Goal: Contribute content

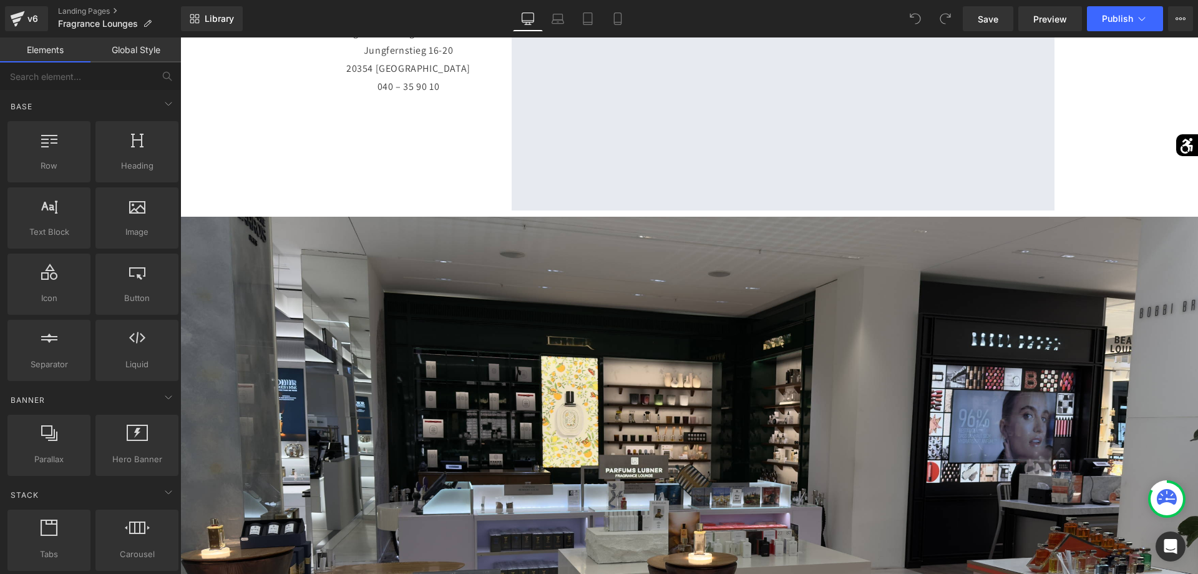
scroll to position [318, 0]
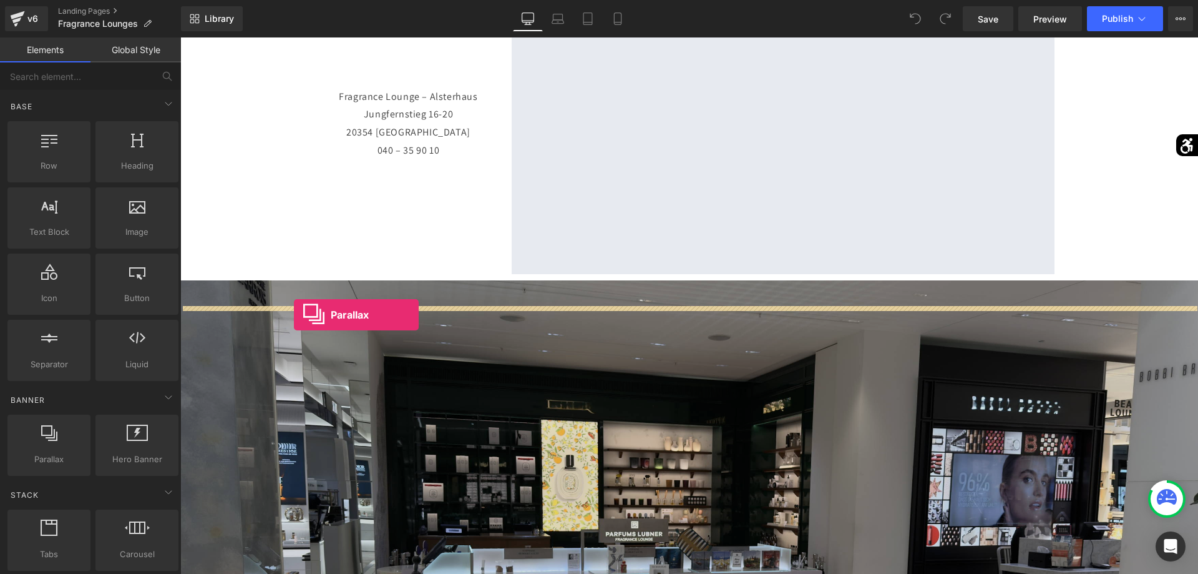
drag, startPoint x: 242, startPoint y: 476, endPoint x: 294, endPoint y: 315, distance: 170.0
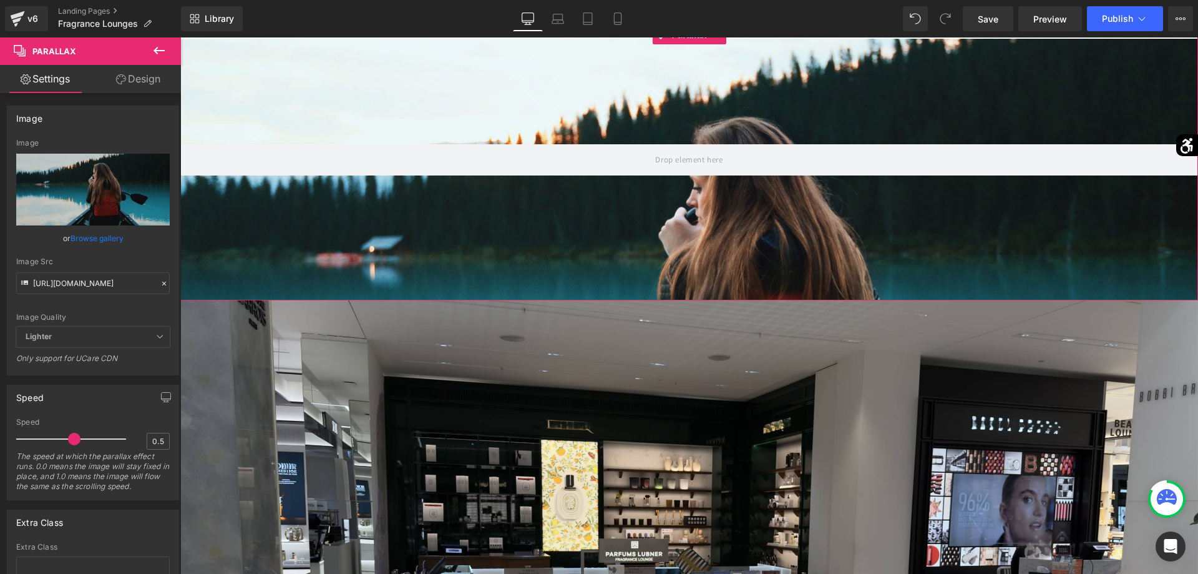
scroll to position [446, 0]
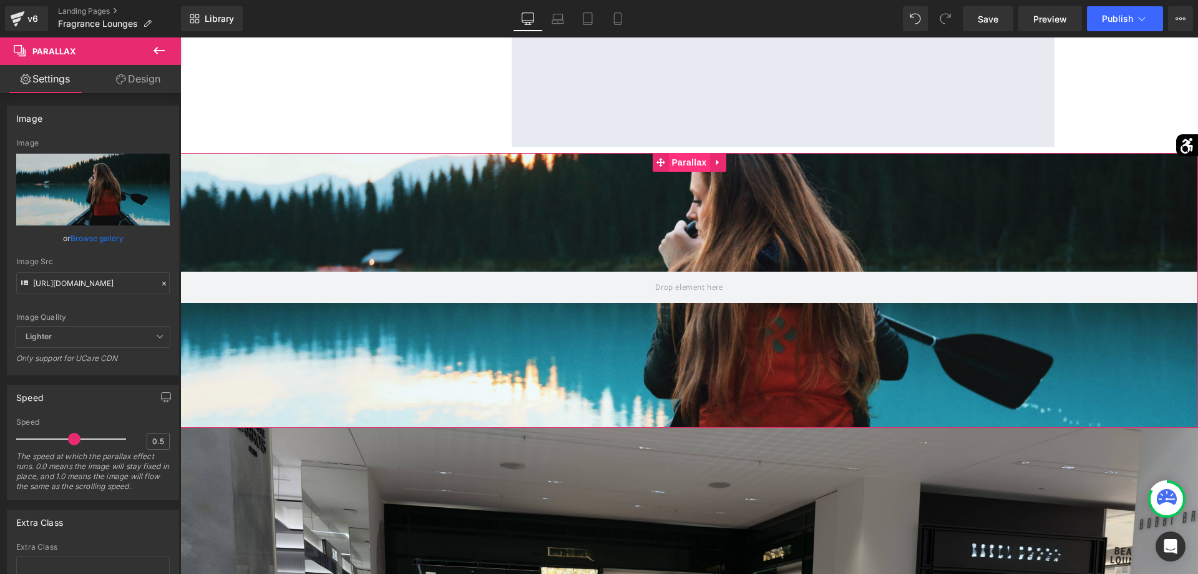
click at [694, 172] on span "Parallax" at bounding box center [689, 162] width 41 height 19
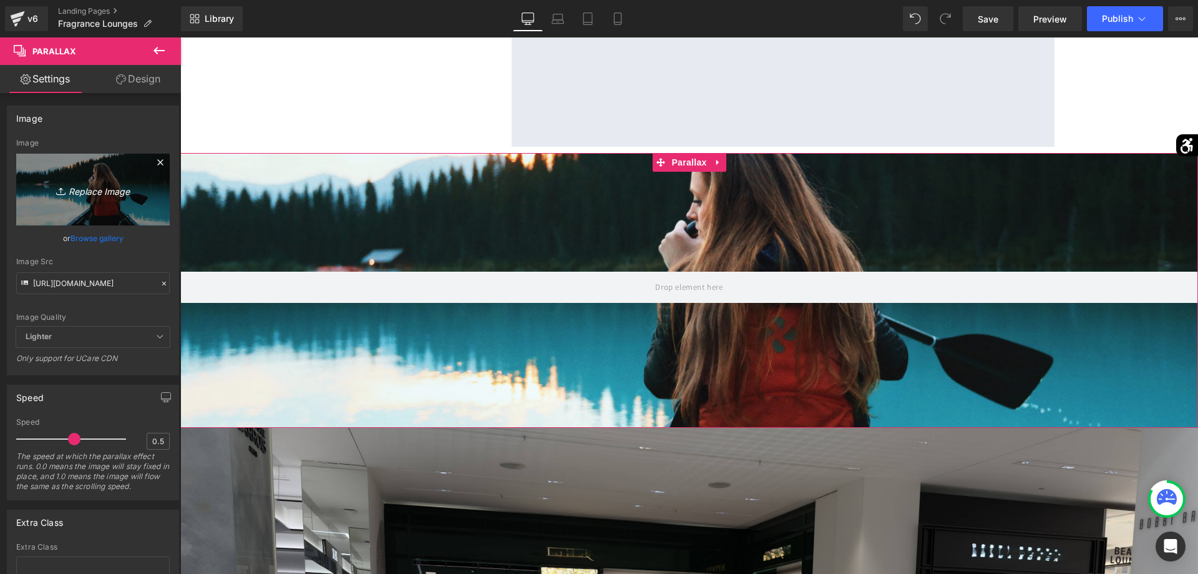
click at [120, 218] on link "Replace Image" at bounding box center [93, 190] width 154 height 72
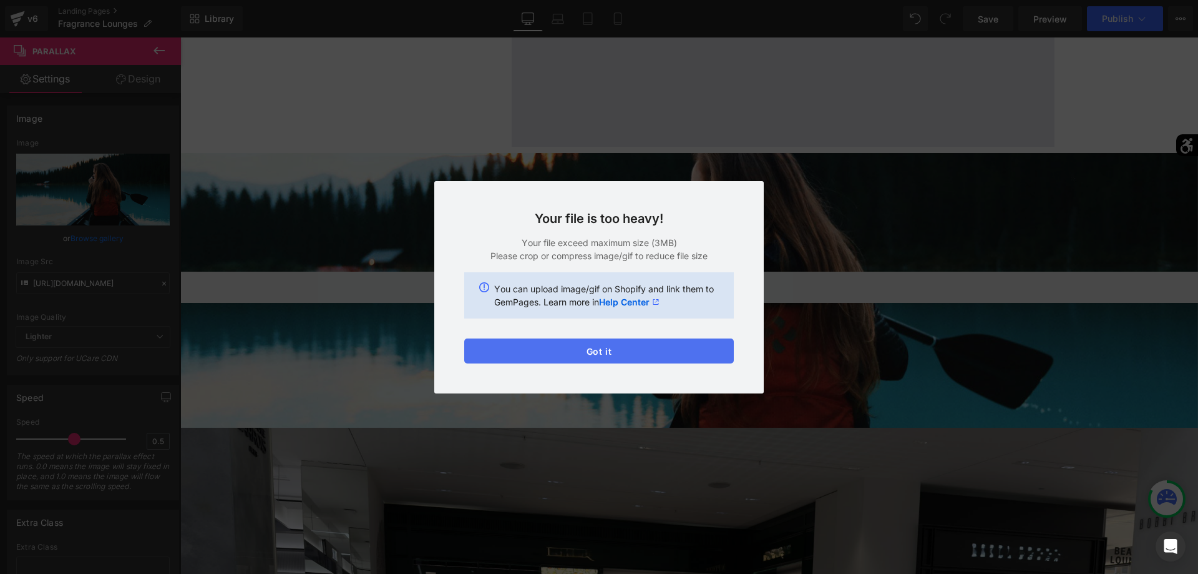
click at [619, 351] on button "Got it" at bounding box center [599, 350] width 270 height 25
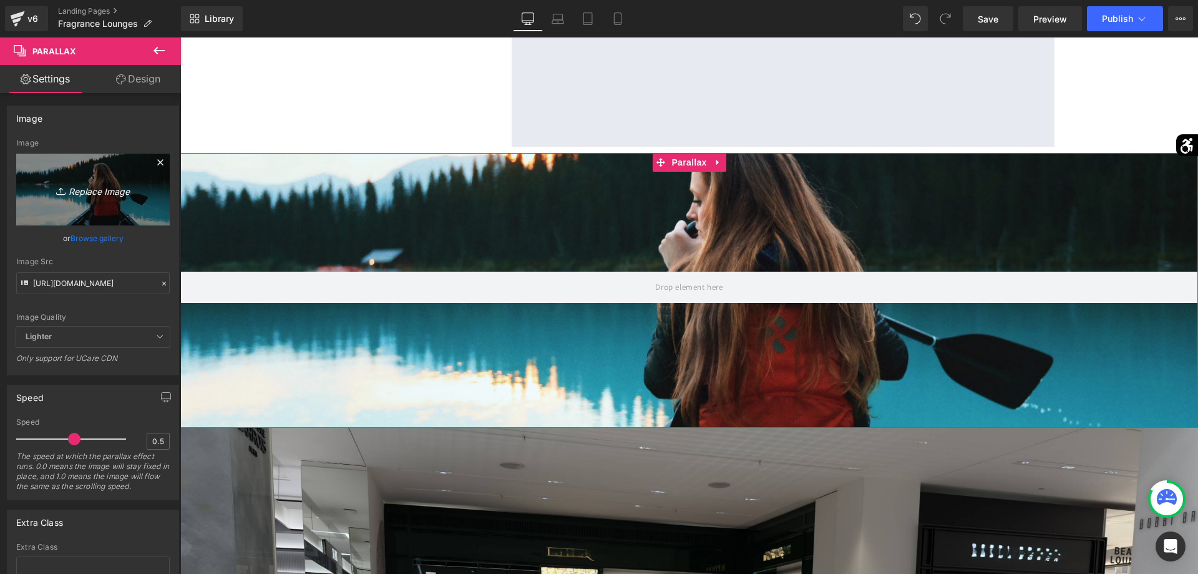
click at [136, 210] on link "Replace Image" at bounding box center [93, 190] width 154 height 72
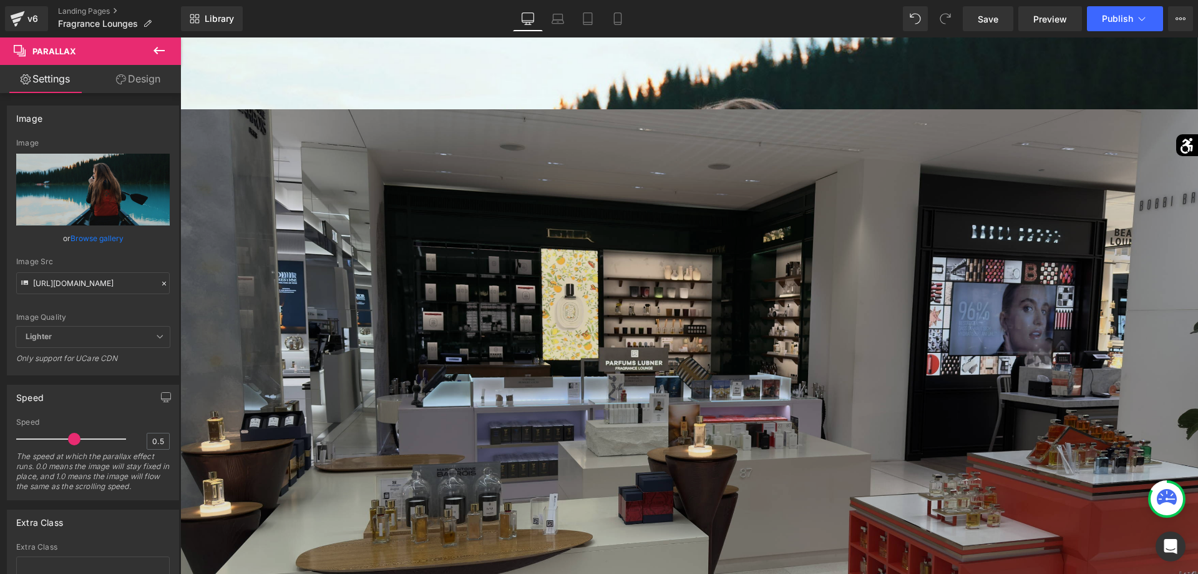
scroll to position [637, 0]
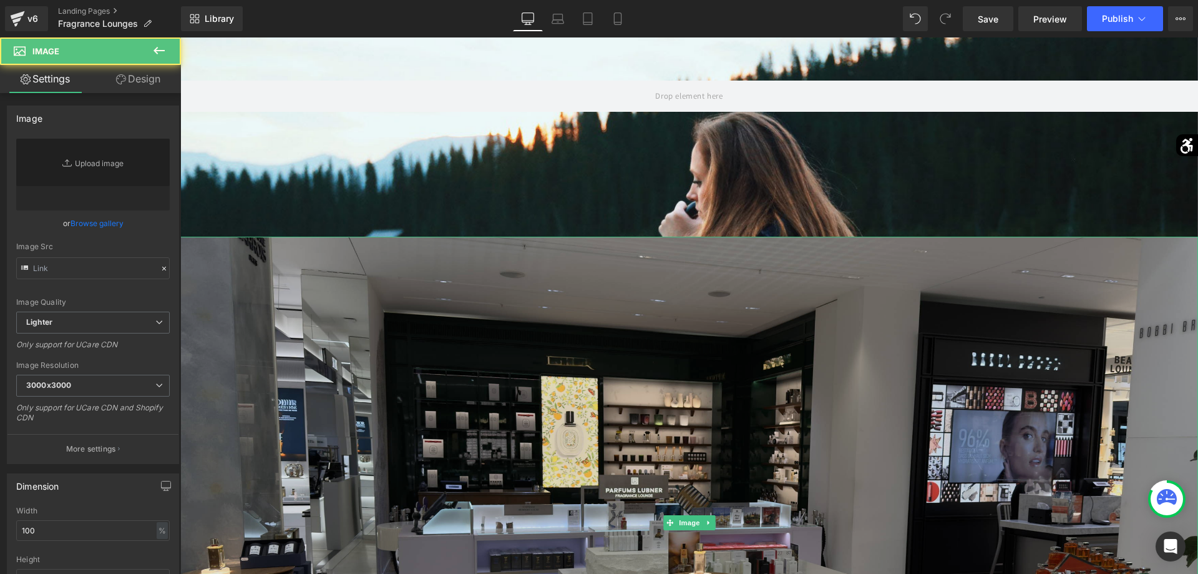
type input "[URL][DOMAIN_NAME]"
click at [730, 360] on img at bounding box center [689, 523] width 1018 height 572
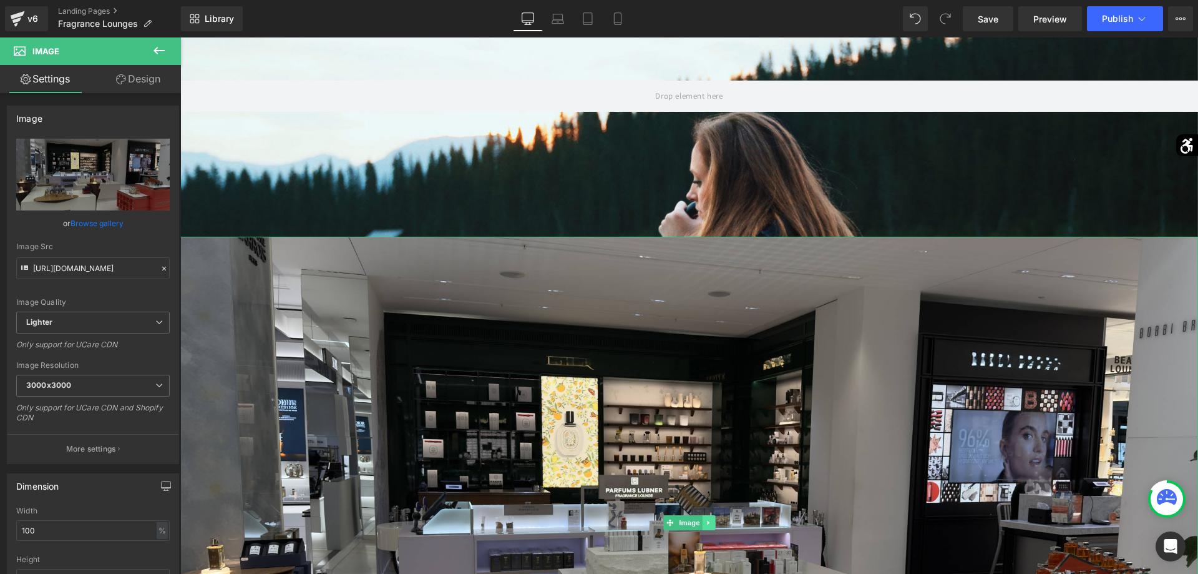
click at [708, 530] on link at bounding box center [708, 522] width 13 height 15
click at [715, 526] on icon at bounding box center [715, 522] width 7 height 7
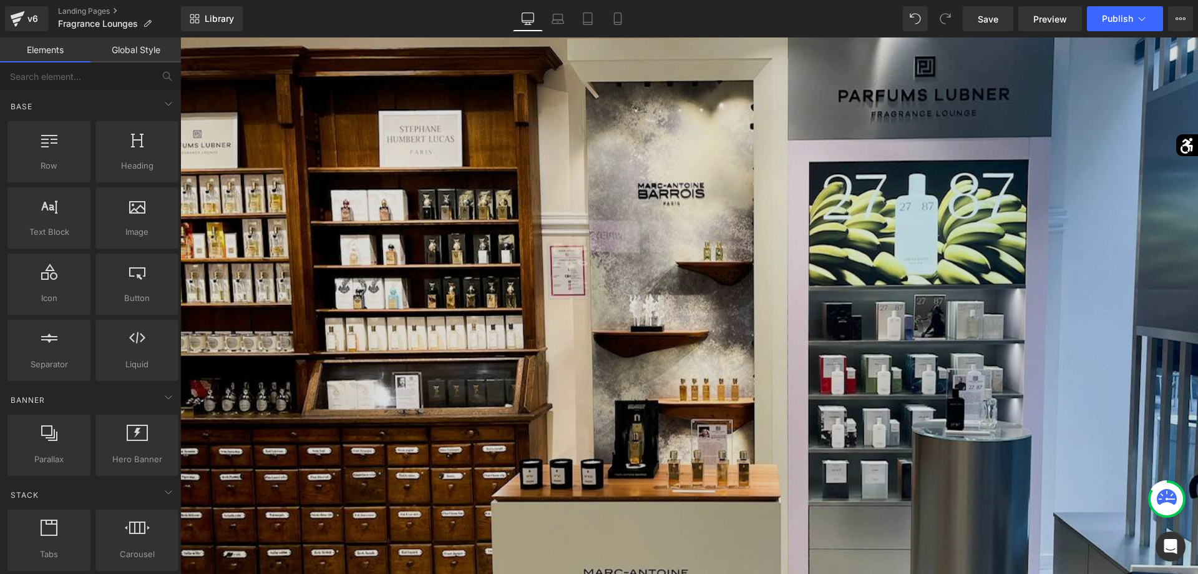
scroll to position [1337, 0]
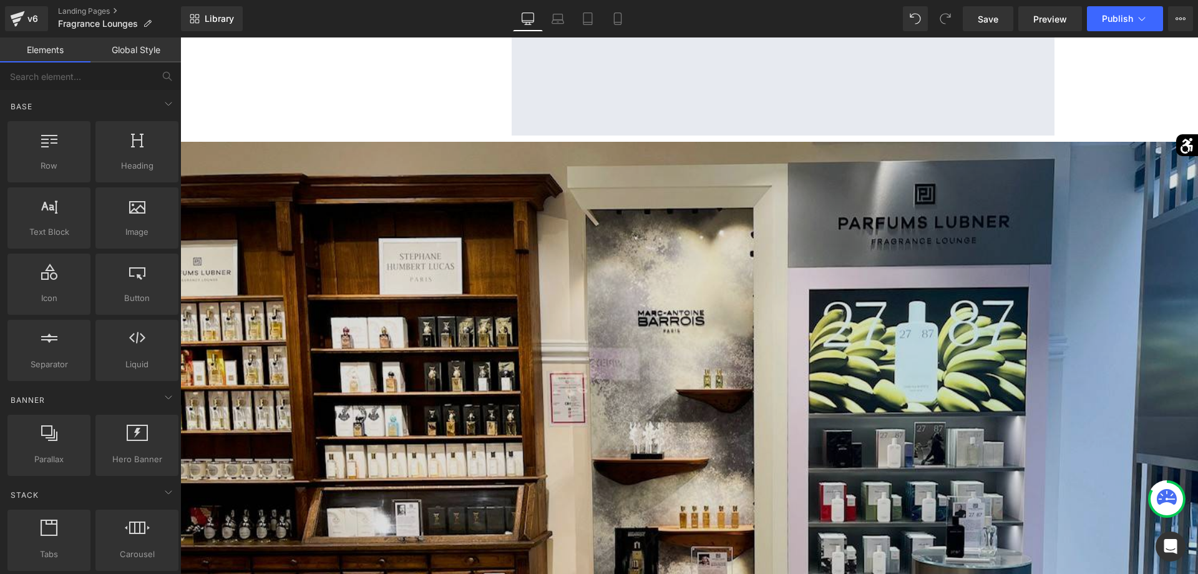
click at [696, 323] on img at bounding box center [689, 523] width 1018 height 763
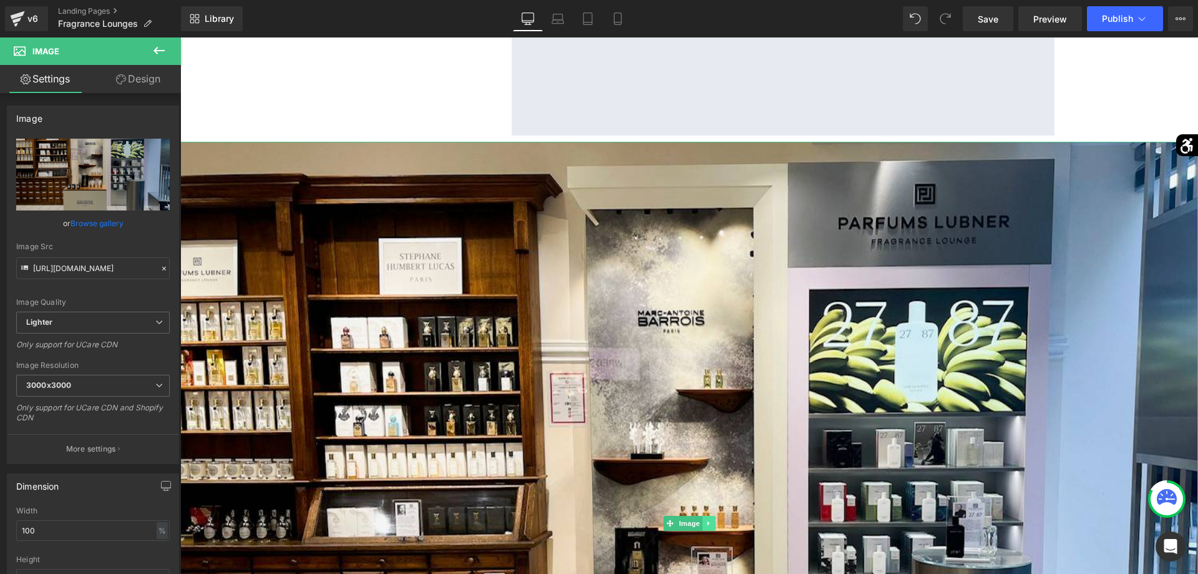
click at [712, 527] on icon at bounding box center [708, 522] width 7 height 7
click at [715, 527] on icon at bounding box center [715, 523] width 7 height 7
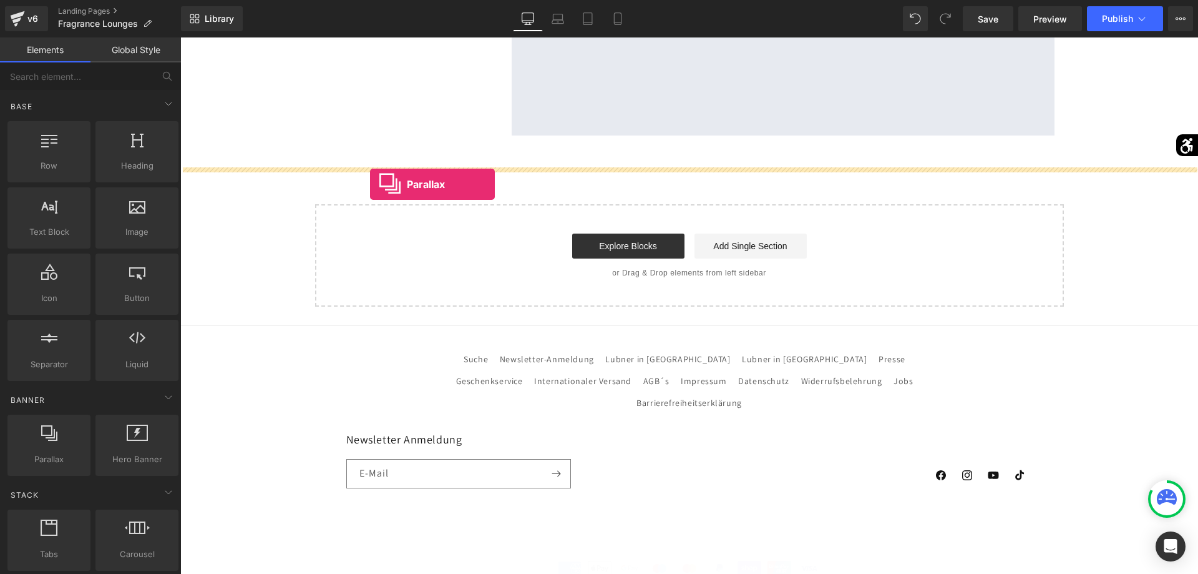
drag, startPoint x: 222, startPoint y: 468, endPoint x: 370, endPoint y: 184, distance: 319.7
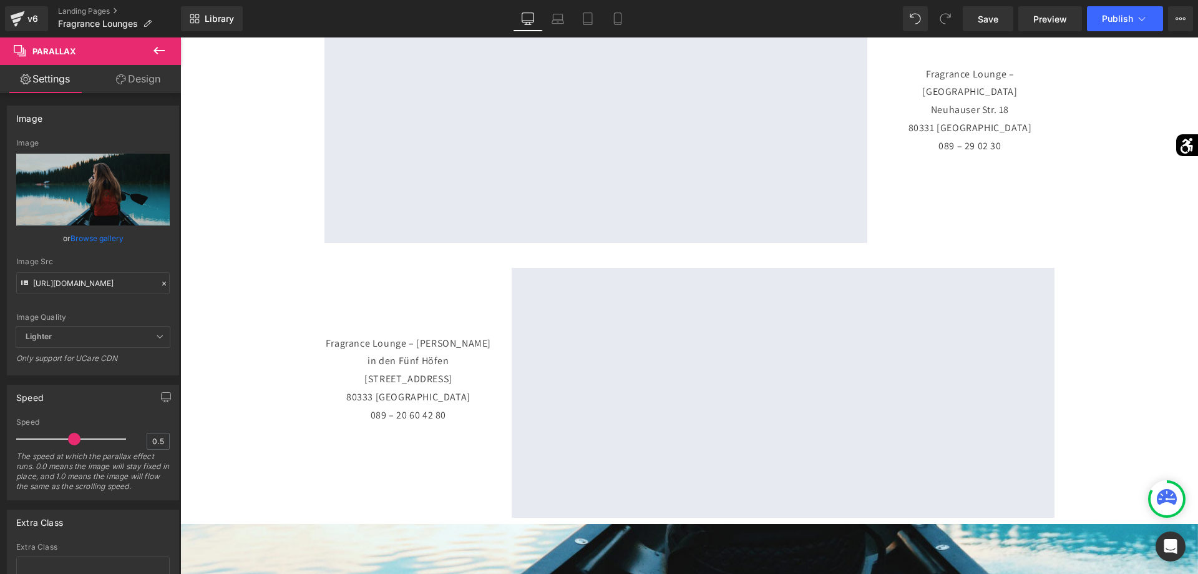
scroll to position [891, 0]
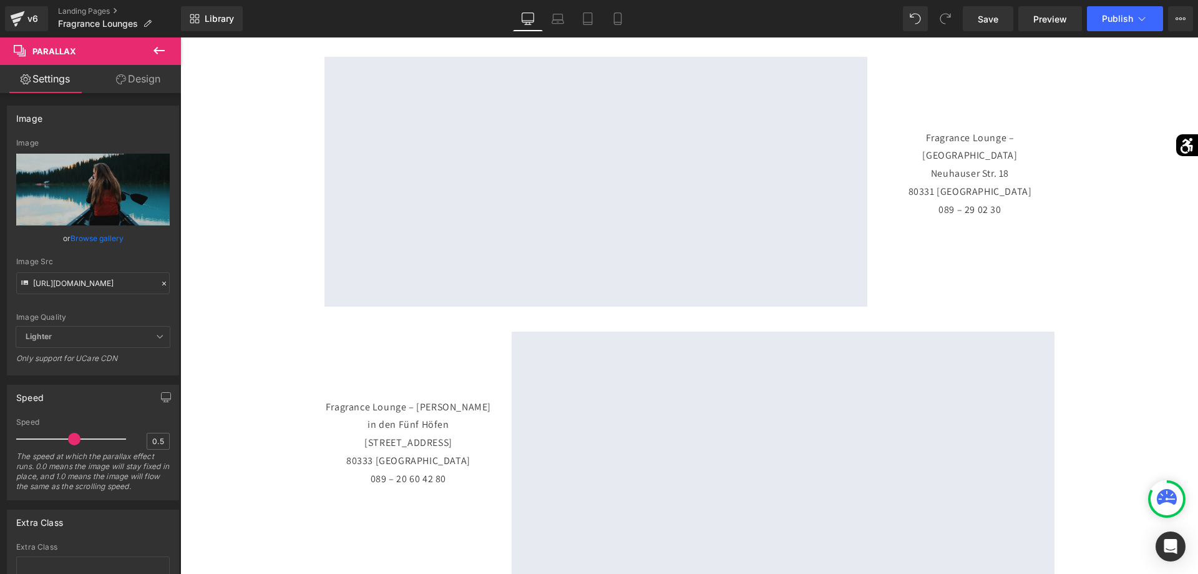
click at [161, 63] on button at bounding box center [159, 50] width 44 height 27
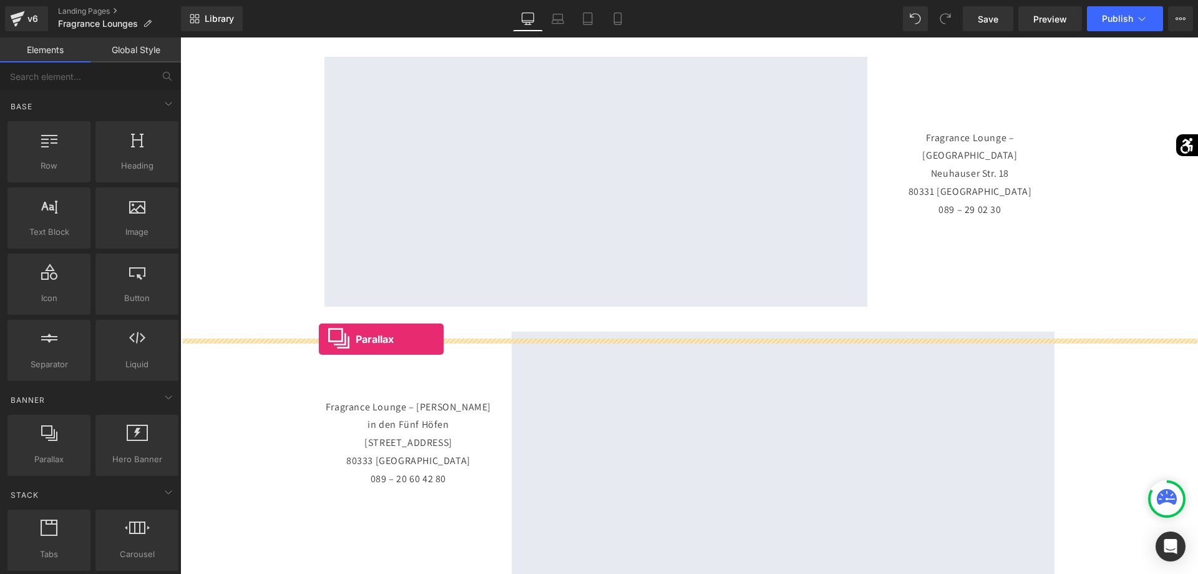
drag, startPoint x: 222, startPoint y: 471, endPoint x: 319, endPoint y: 340, distance: 162.9
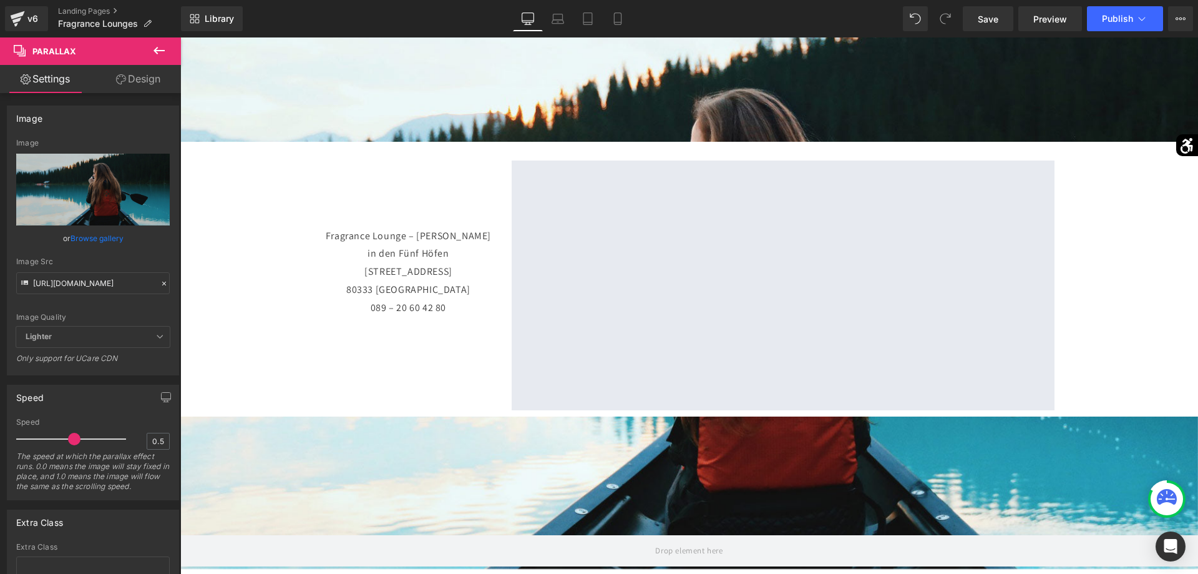
scroll to position [1528, 0]
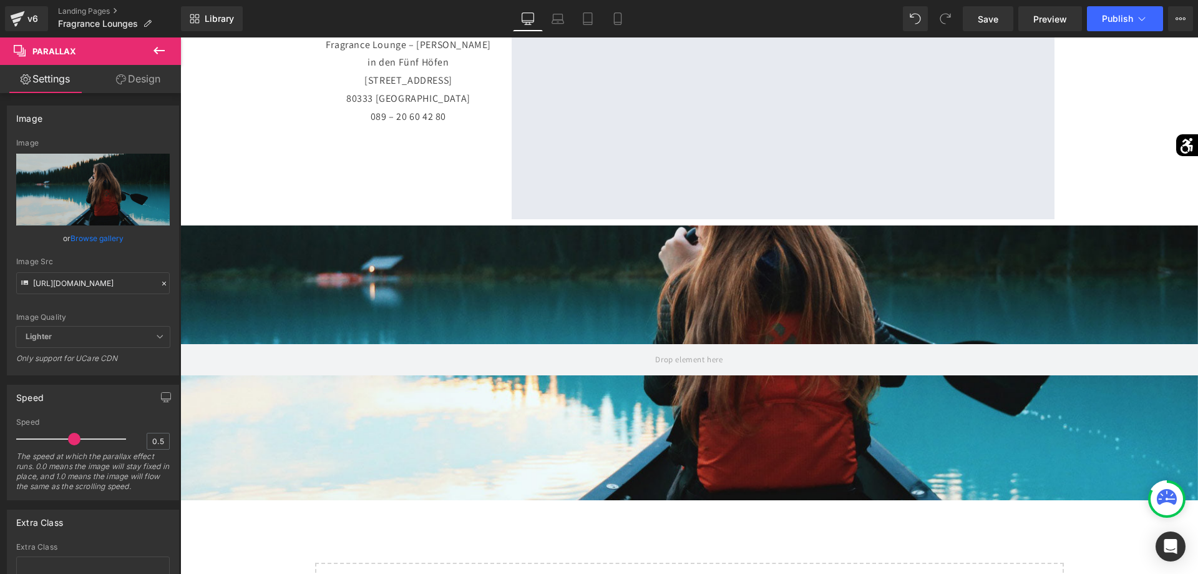
click at [571, 341] on div at bounding box center [689, 314] width 1018 height 510
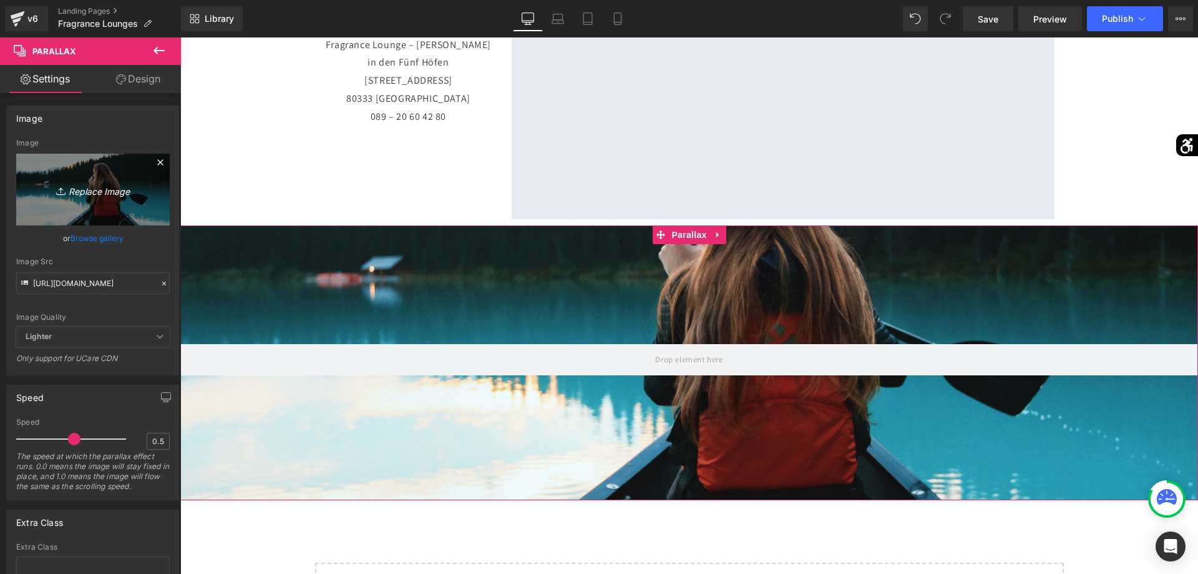
click at [132, 222] on link "Replace Image" at bounding box center [93, 190] width 154 height 72
type input "C:\fakepath\[PERSON_NAME].jpg"
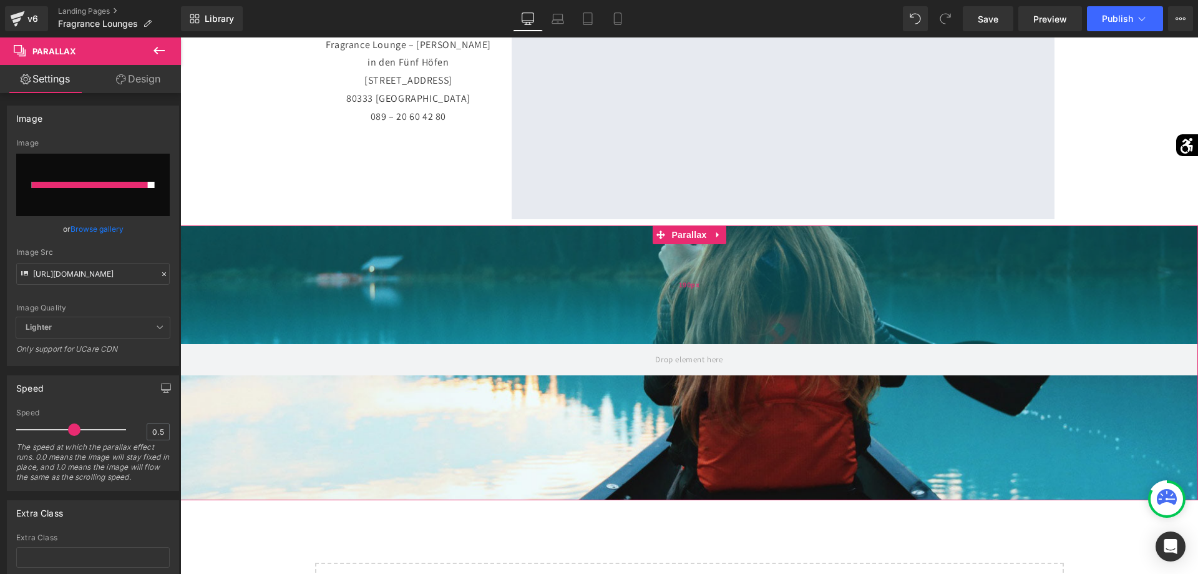
type input "[URL][DOMAIN_NAME]"
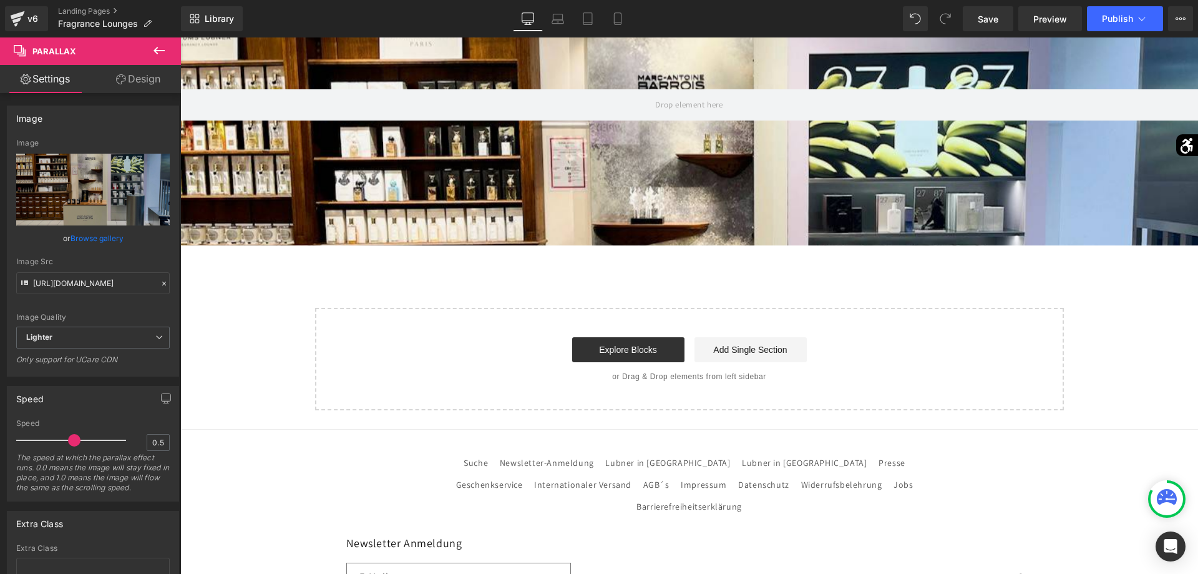
scroll to position [1655, 0]
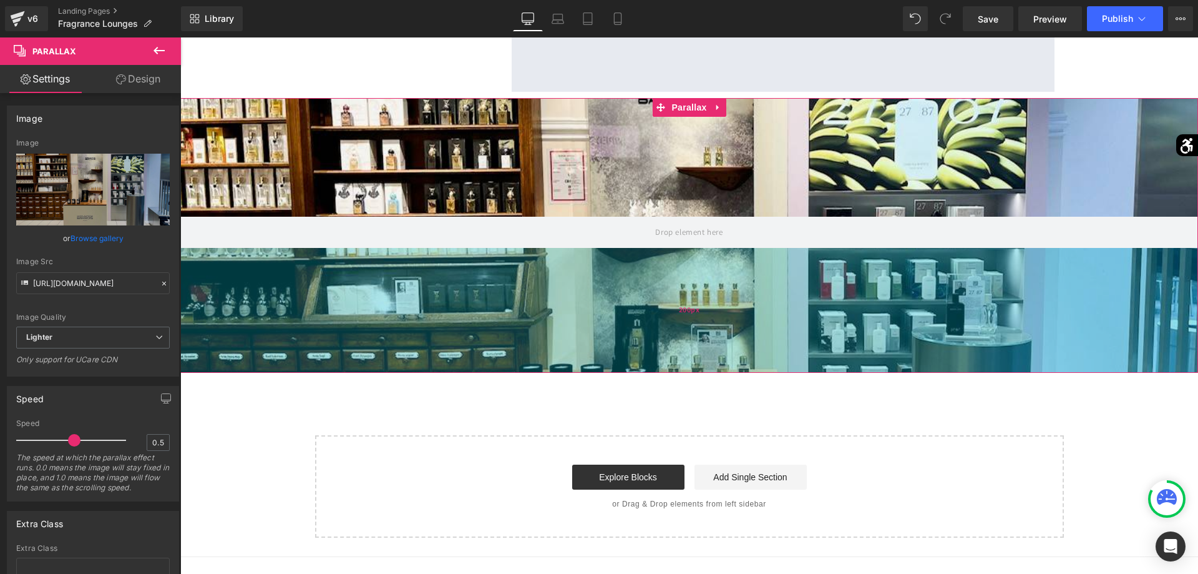
click at [685, 362] on div "200px" at bounding box center [689, 310] width 1018 height 125
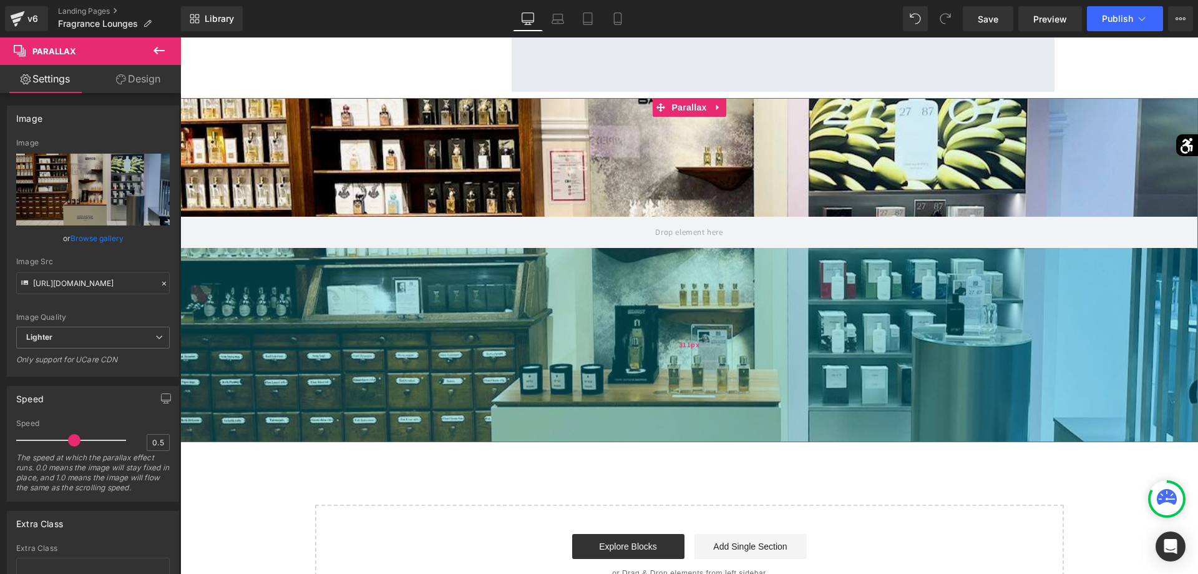
drag, startPoint x: 682, startPoint y: 385, endPoint x: 704, endPoint y: 454, distance: 72.7
click at [704, 442] on div "311px" at bounding box center [689, 345] width 1018 height 194
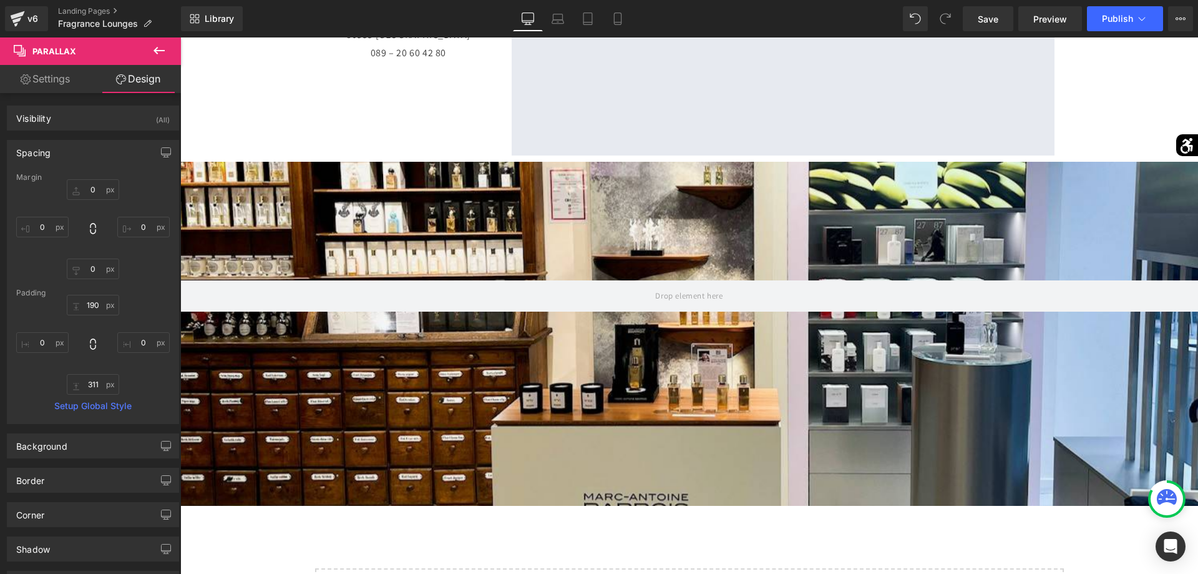
scroll to position [1464, 0]
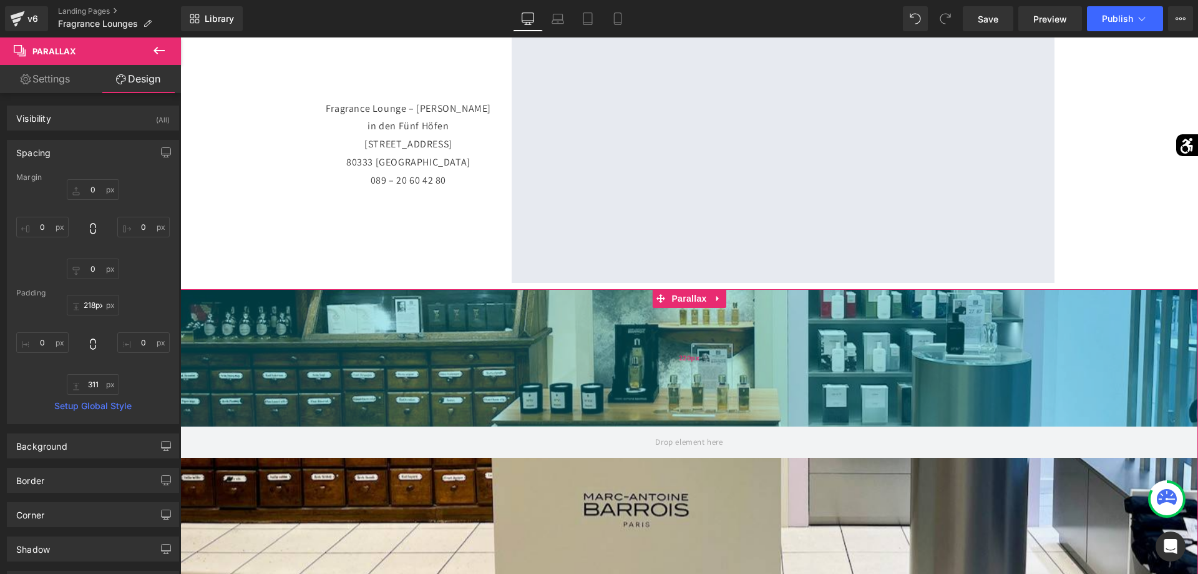
type input "217px"
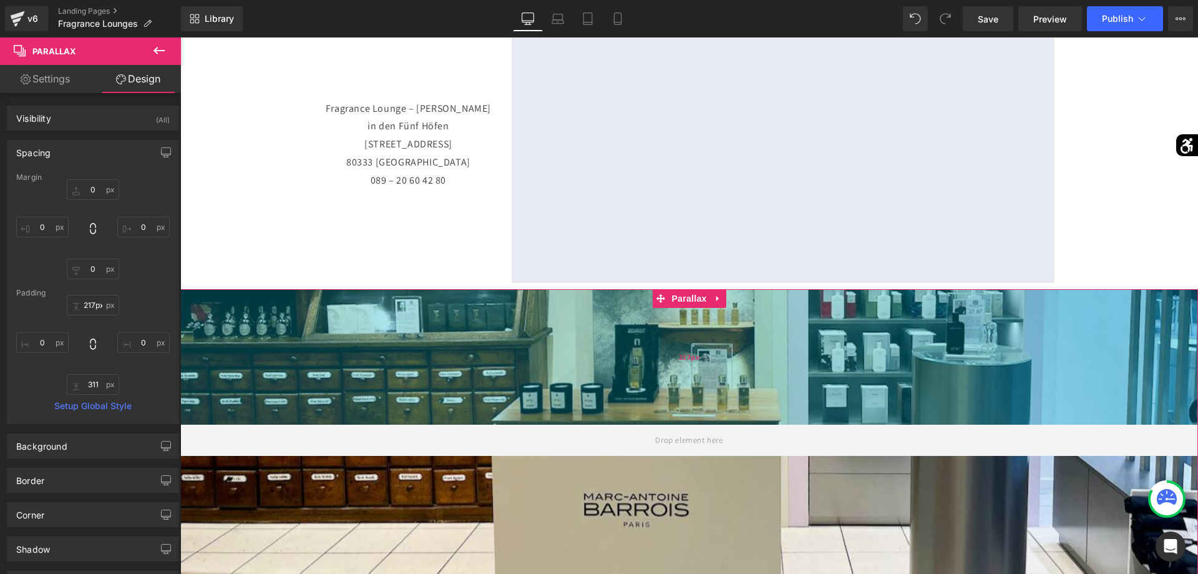
drag, startPoint x: 639, startPoint y: 315, endPoint x: 642, endPoint y: 332, distance: 17.3
click at [643, 332] on div "217px" at bounding box center [689, 356] width 1018 height 135
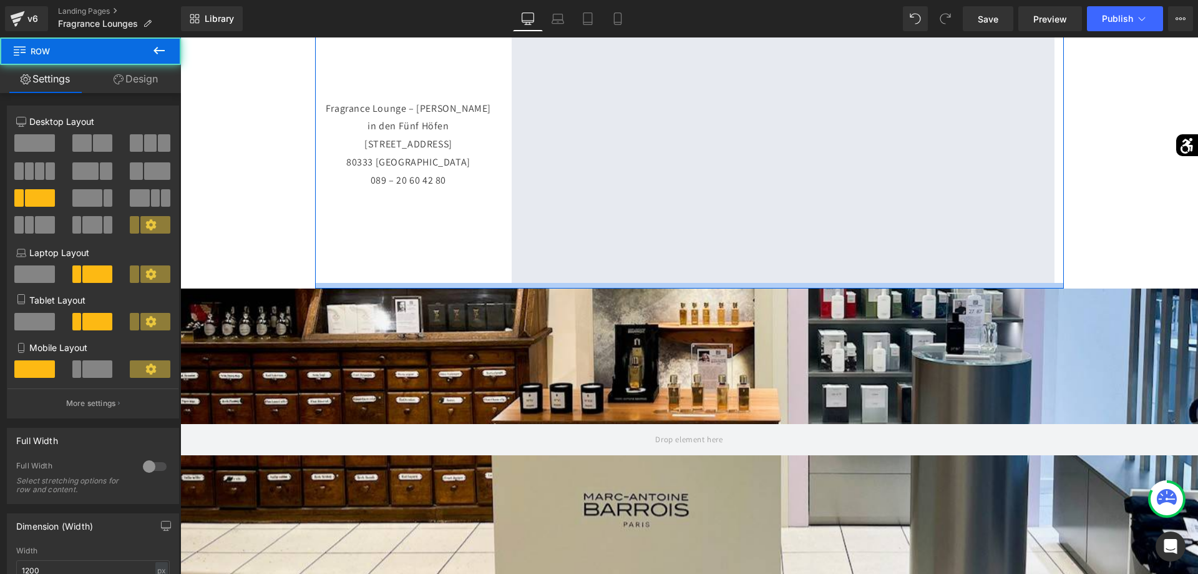
click at [640, 288] on div at bounding box center [689, 286] width 749 height 6
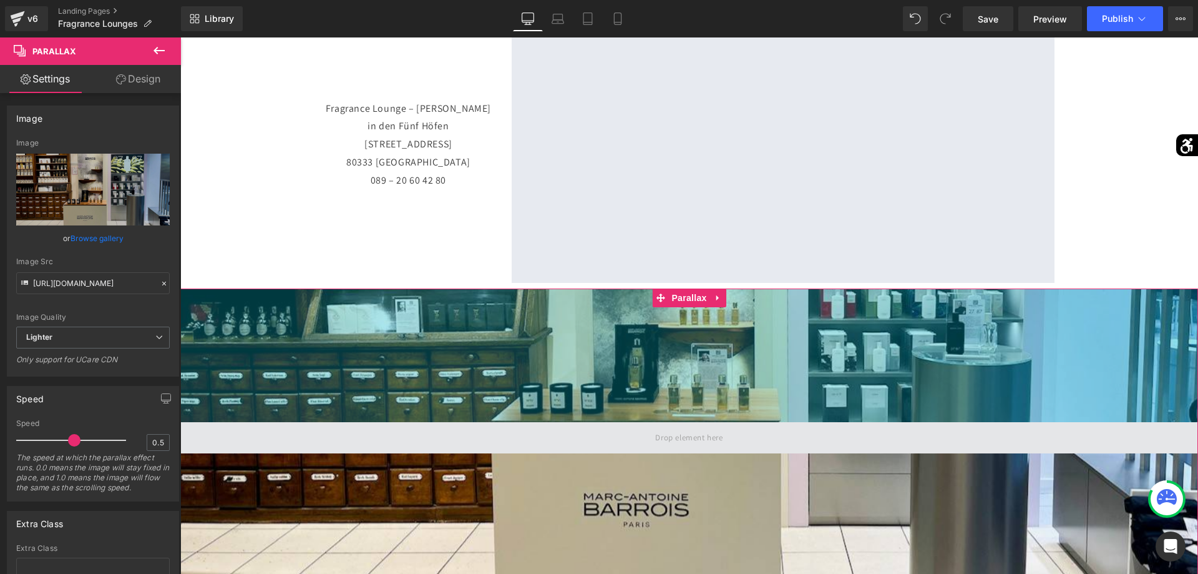
drag, startPoint x: 637, startPoint y: 318, endPoint x: 638, endPoint y: 326, distance: 7.5
click at [635, 317] on div "214px" at bounding box center [689, 355] width 1018 height 134
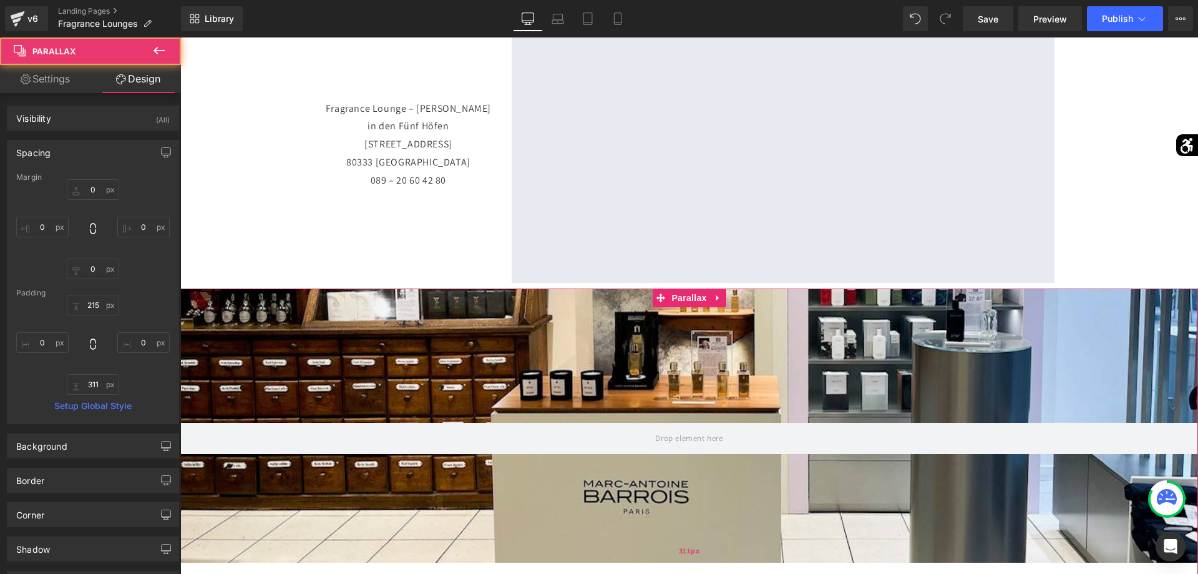
scroll to position [1719, 0]
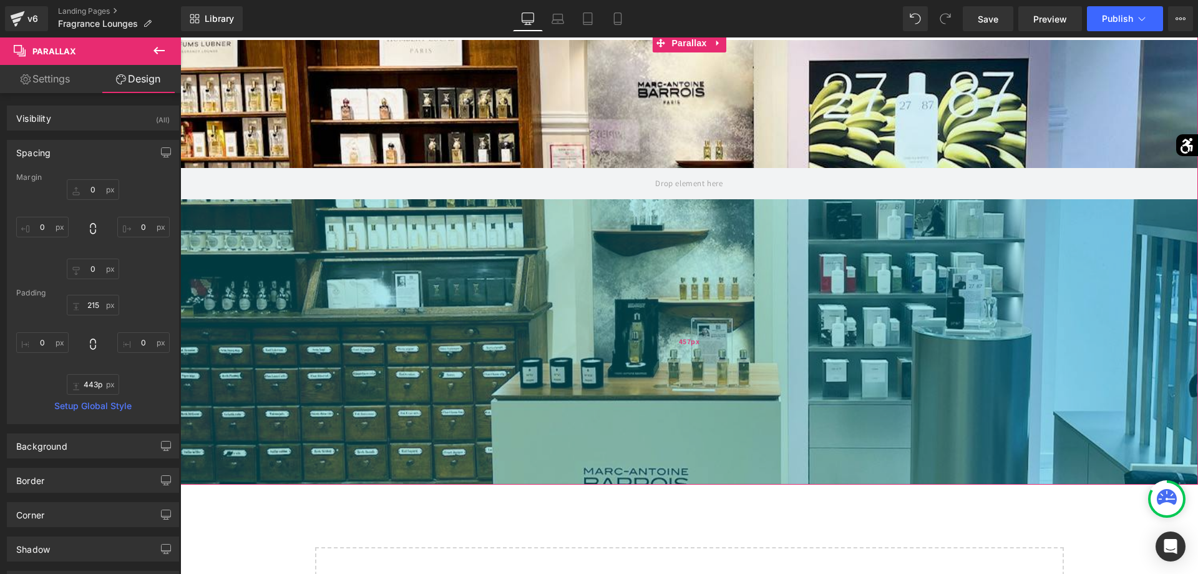
drag, startPoint x: 647, startPoint y: 411, endPoint x: 659, endPoint y: 435, distance: 26.2
click at [671, 483] on div "457px" at bounding box center [689, 341] width 1018 height 285
type input "426px"
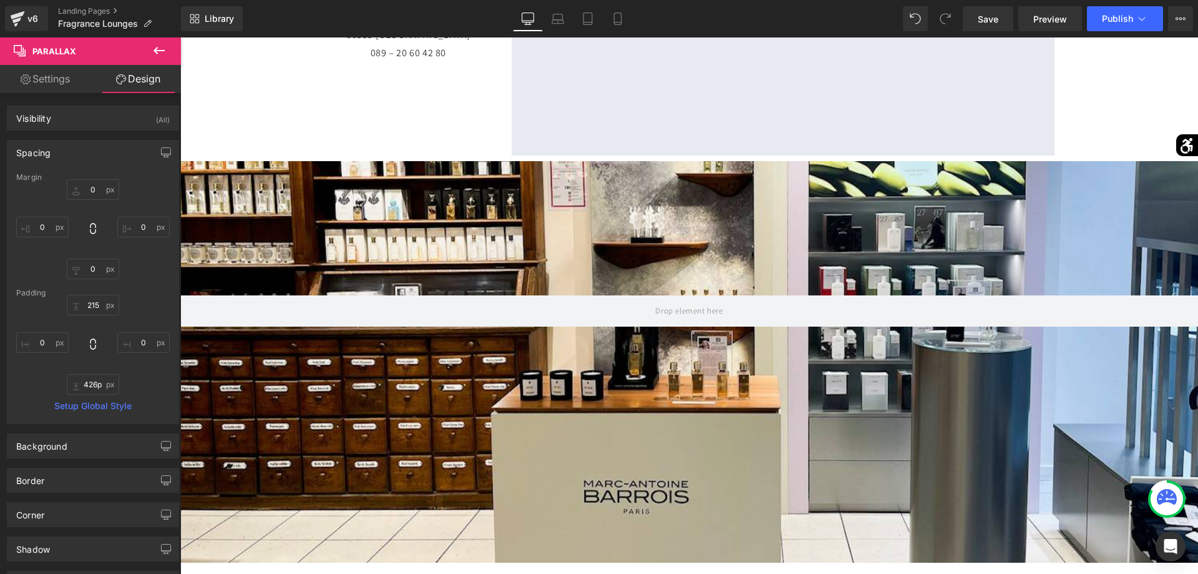
scroll to position [1528, 0]
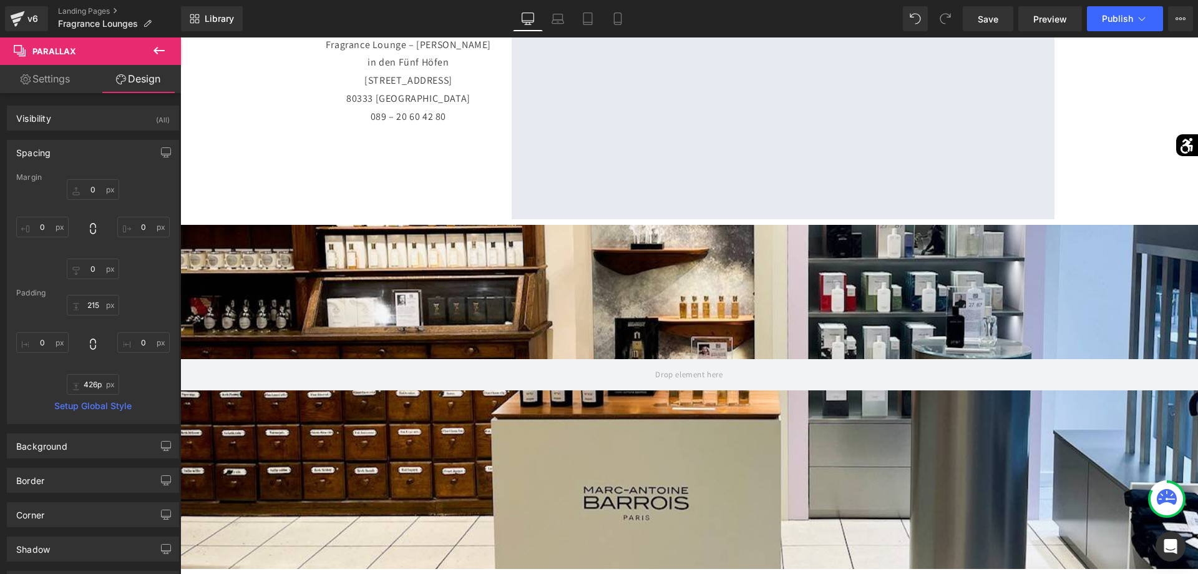
click at [160, 51] on icon at bounding box center [159, 50] width 11 height 7
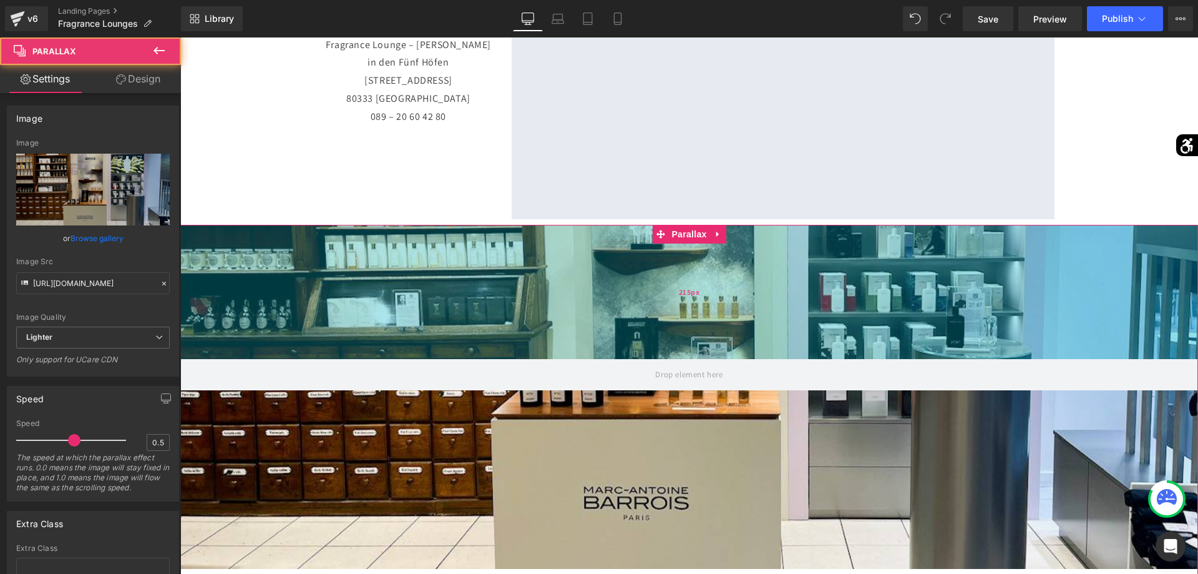
click at [568, 334] on div "215px" at bounding box center [689, 292] width 1018 height 134
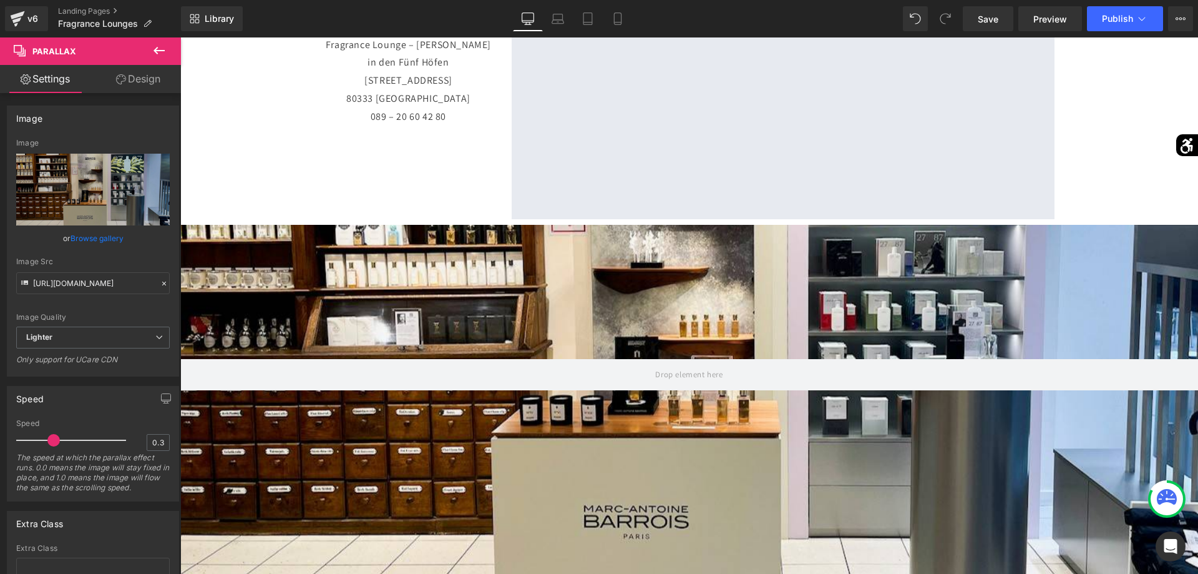
drag, startPoint x: 73, startPoint y: 434, endPoint x: 52, endPoint y: 440, distance: 21.5
click at [52, 440] on span at bounding box center [53, 440] width 12 height 12
type input "1"
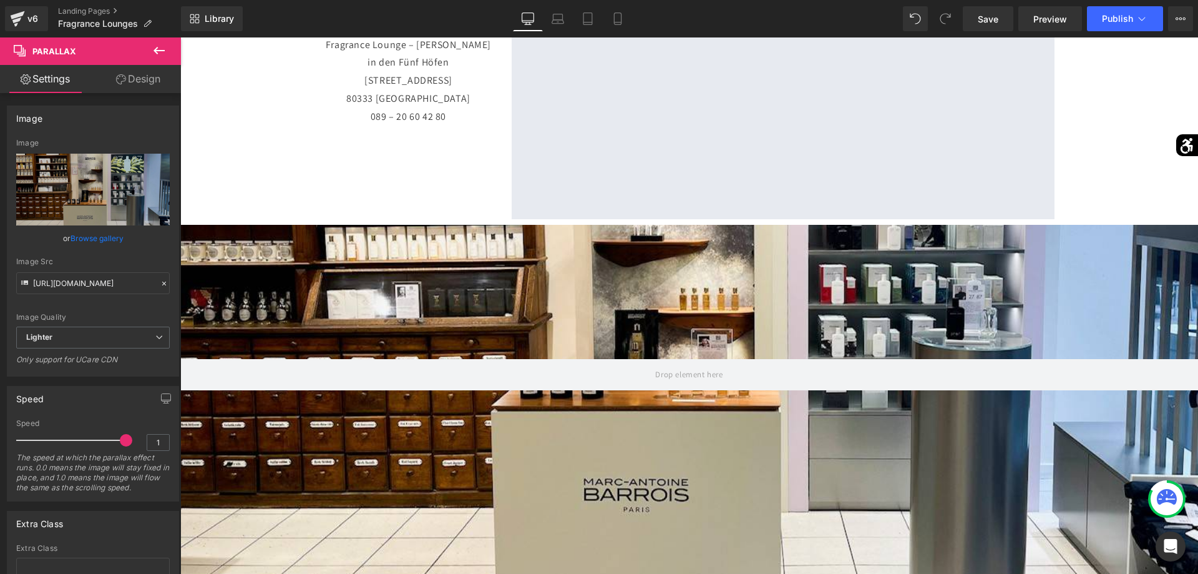
drag, startPoint x: 233, startPoint y: 475, endPoint x: 207, endPoint y: 416, distance: 64.3
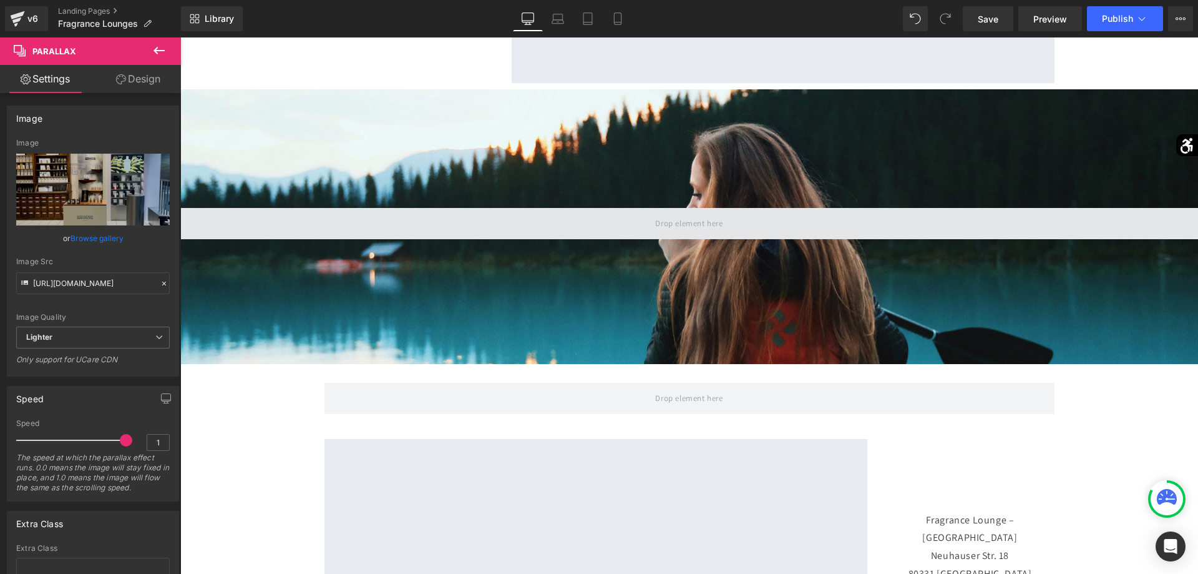
scroll to position [446, 0]
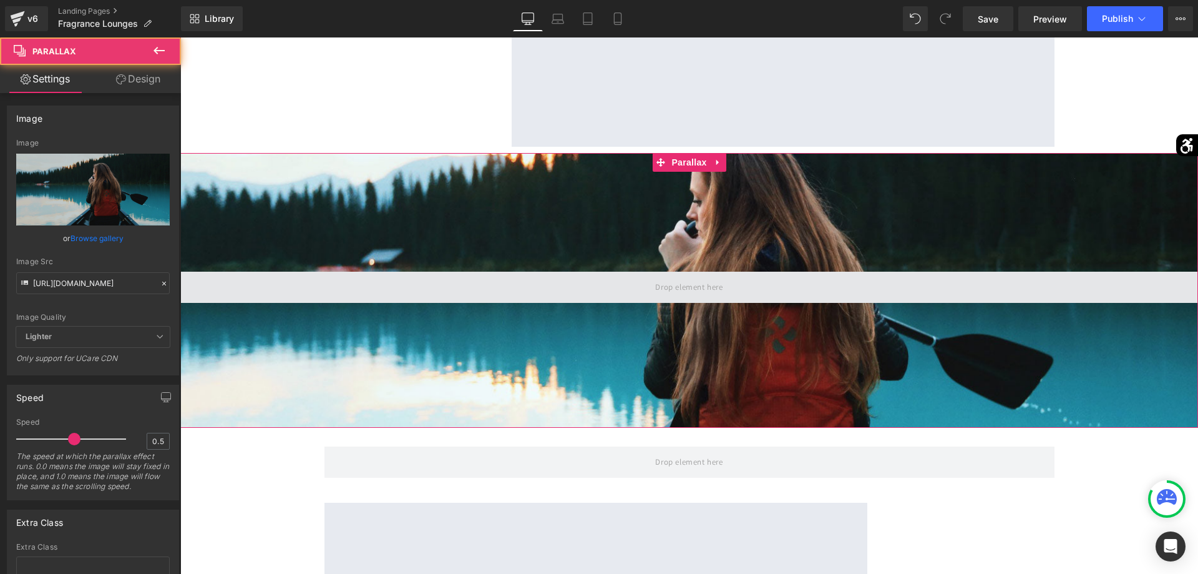
click at [566, 238] on div at bounding box center [689, 307] width 1018 height 510
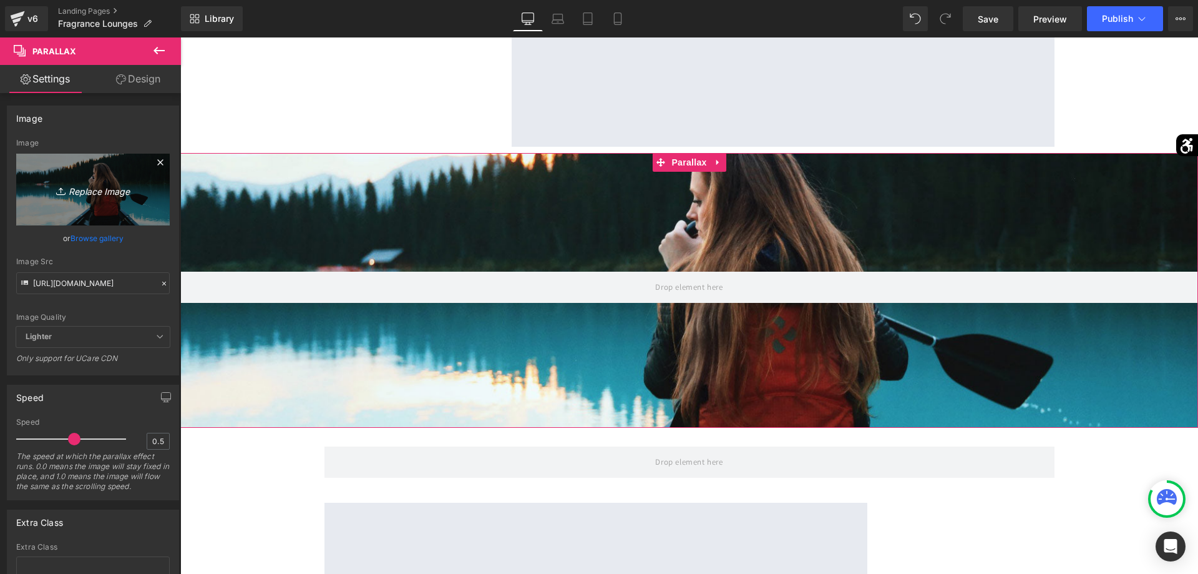
click at [156, 192] on link "Replace Image" at bounding box center [93, 190] width 154 height 72
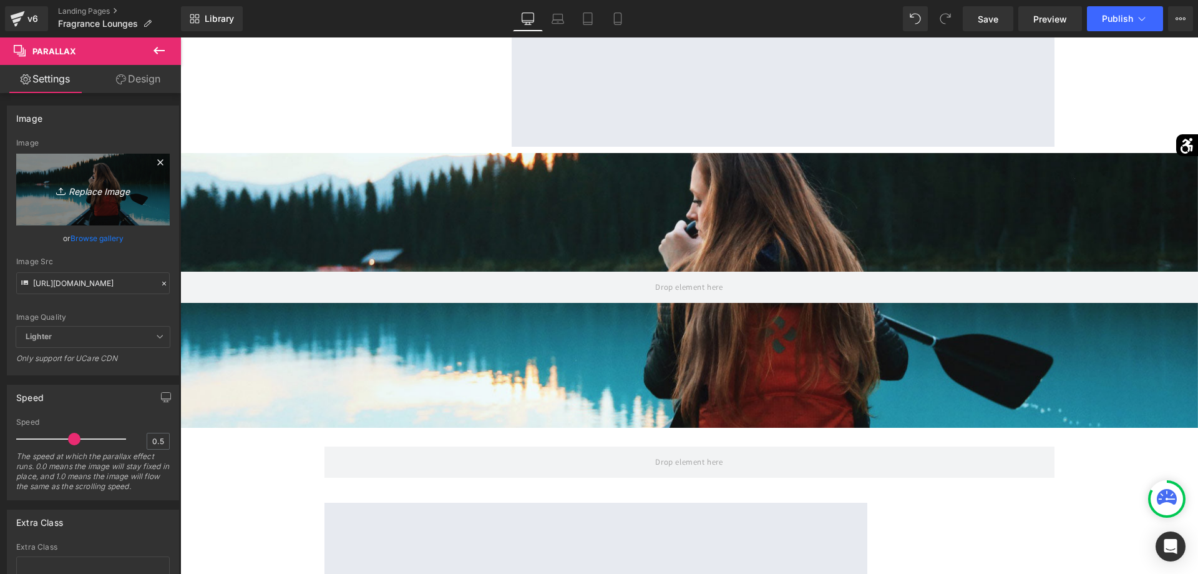
type input "C:\fakepath\image000144(2).jpg"
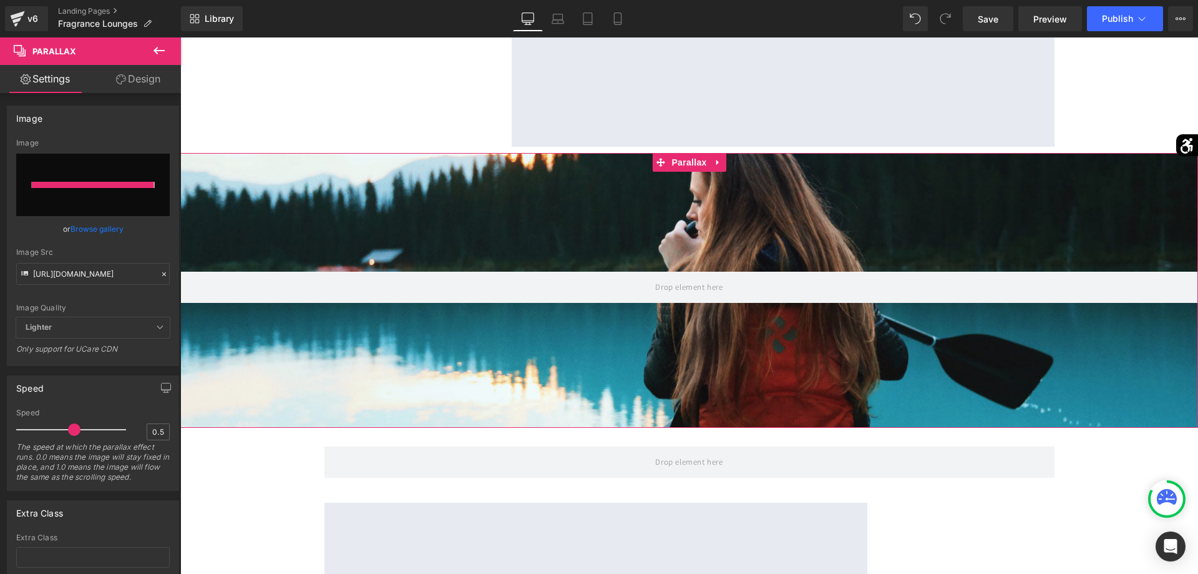
type input "[URL][DOMAIN_NAME]"
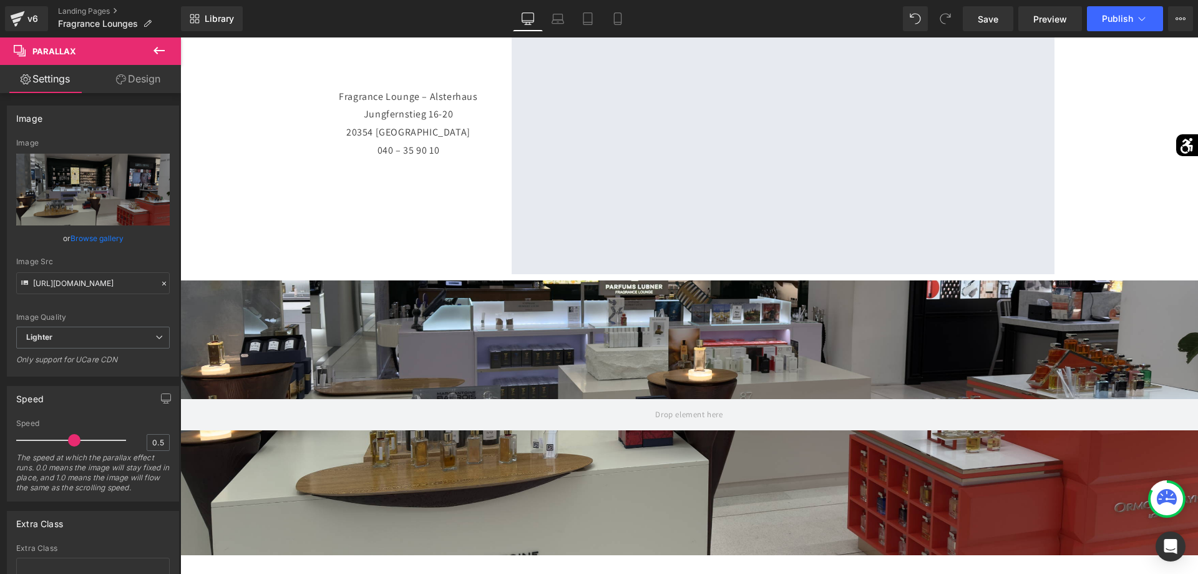
scroll to position [382, 0]
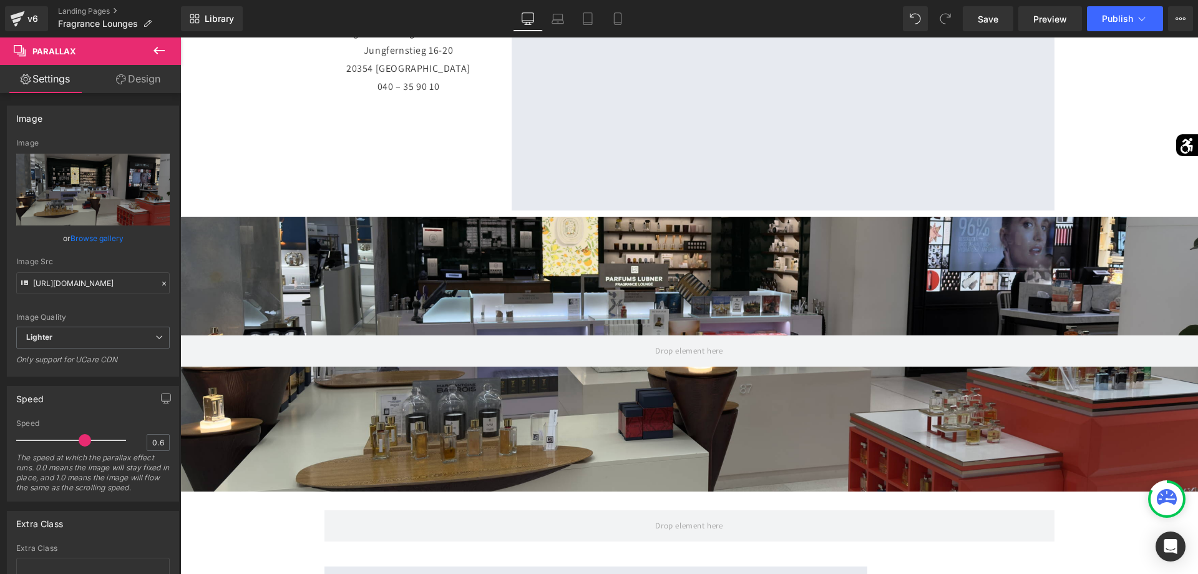
type input "0.7"
drag, startPoint x: 76, startPoint y: 439, endPoint x: 100, endPoint y: 435, distance: 24.7
click at [100, 435] on div at bounding box center [74, 440] width 104 height 25
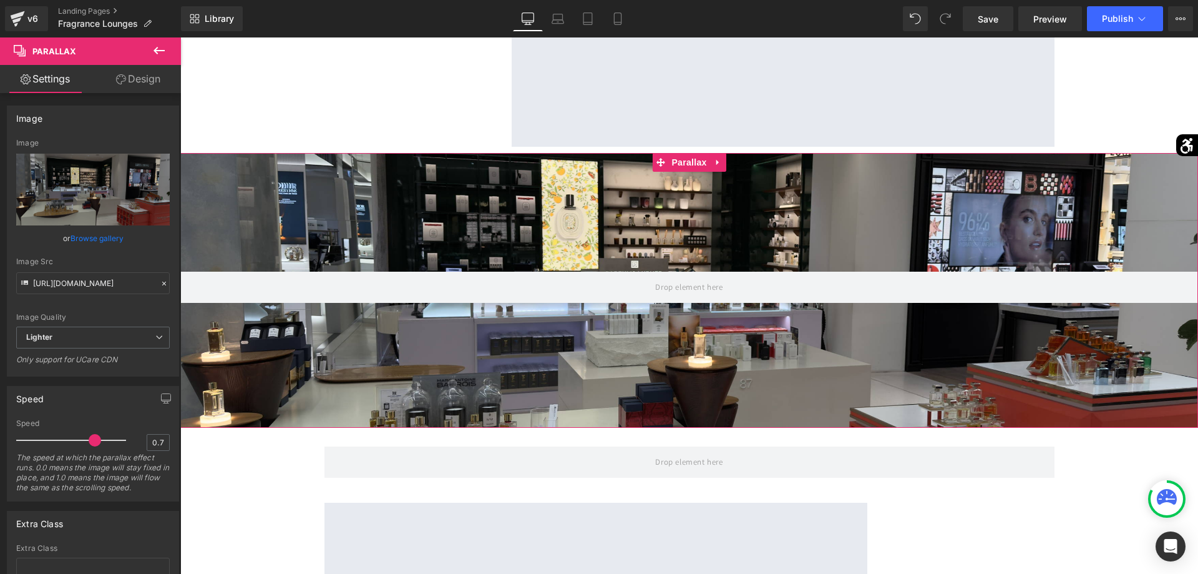
scroll to position [509, 0]
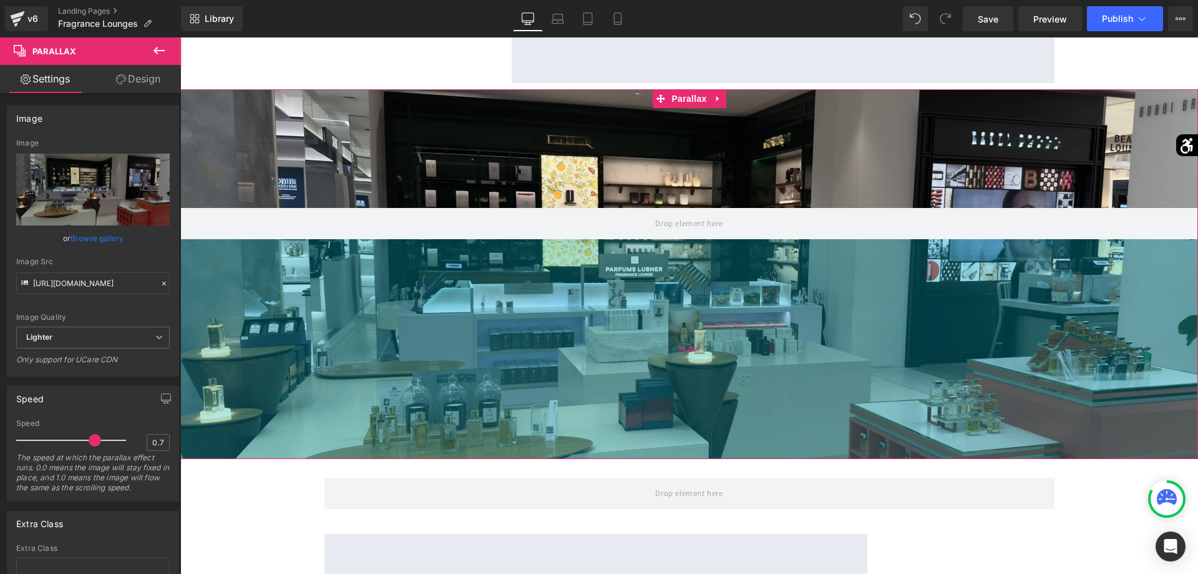
drag, startPoint x: 691, startPoint y: 387, endPoint x: 702, endPoint y: 429, distance: 43.8
click at [694, 459] on div "352px" at bounding box center [689, 349] width 1018 height 220
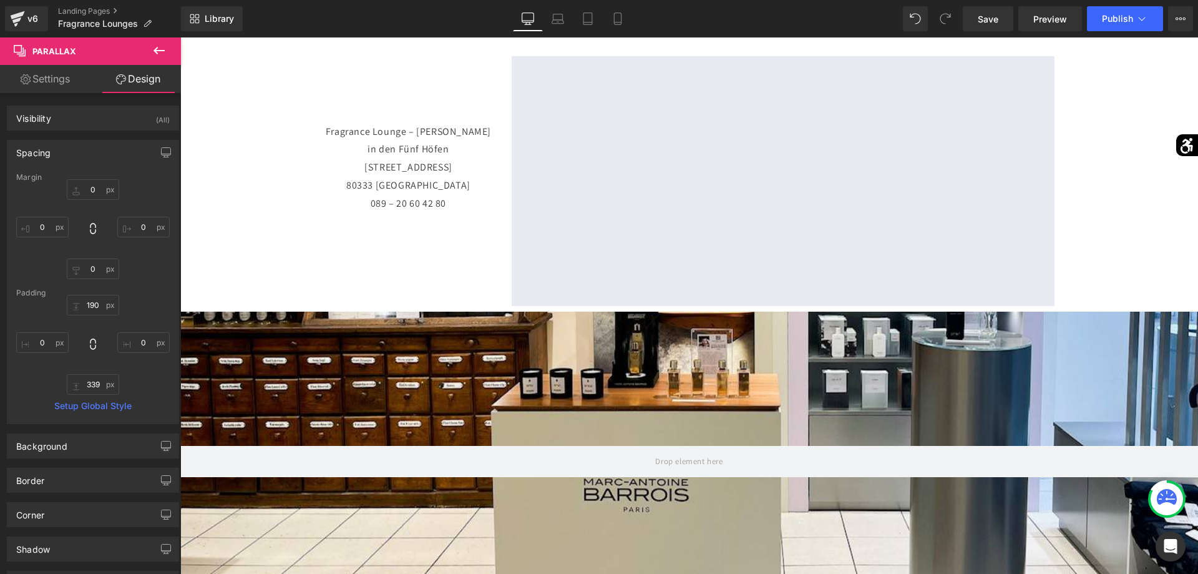
scroll to position [1401, 0]
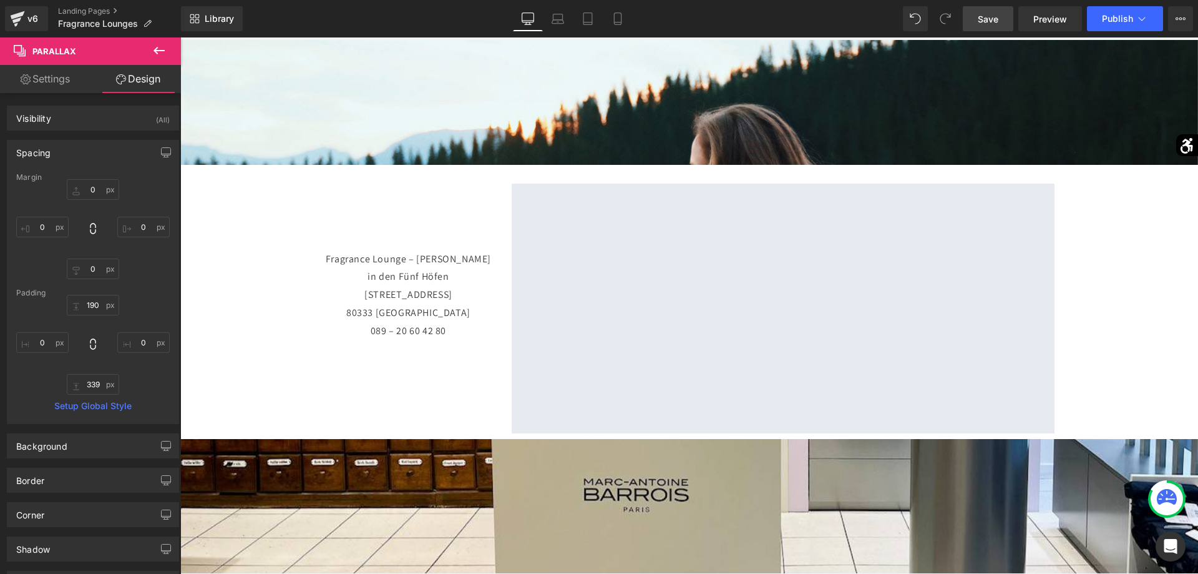
click at [990, 22] on span "Save" at bounding box center [988, 18] width 21 height 13
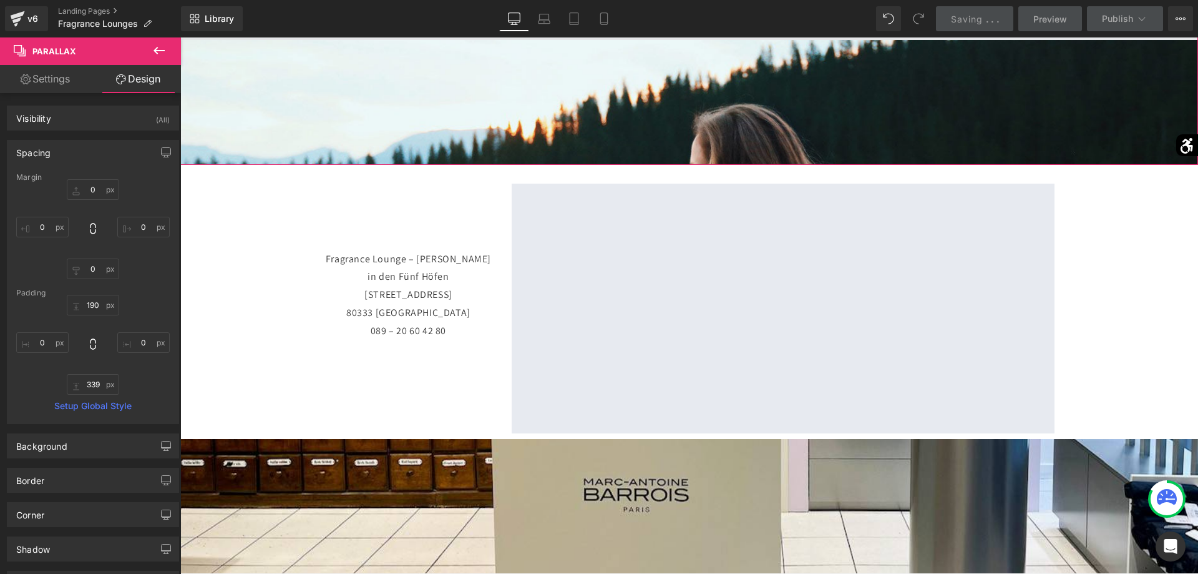
drag, startPoint x: 1001, startPoint y: 38, endPoint x: 1000, endPoint y: 47, distance: 9.4
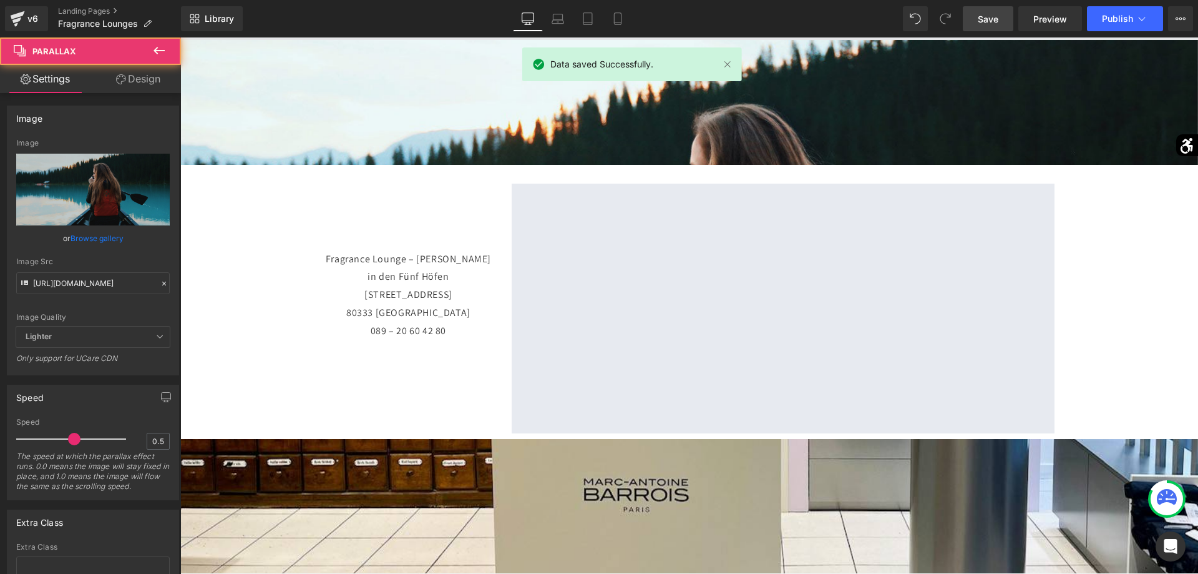
click at [999, 40] on span at bounding box center [689, 24] width 1018 height 31
click at [1064, 20] on span "Preview" at bounding box center [1051, 18] width 34 height 13
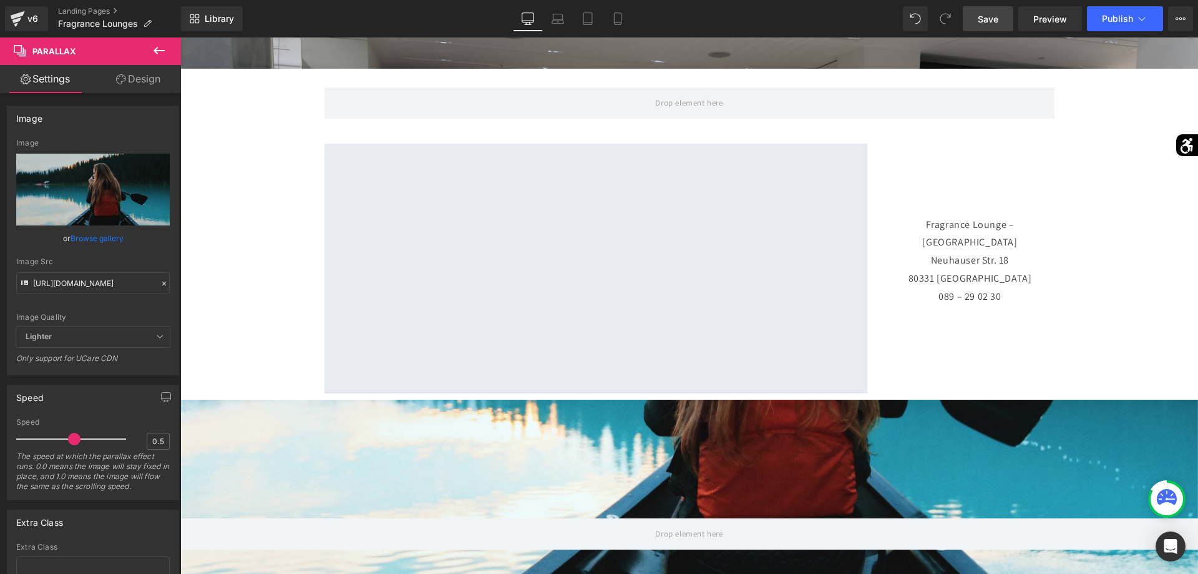
scroll to position [700, 0]
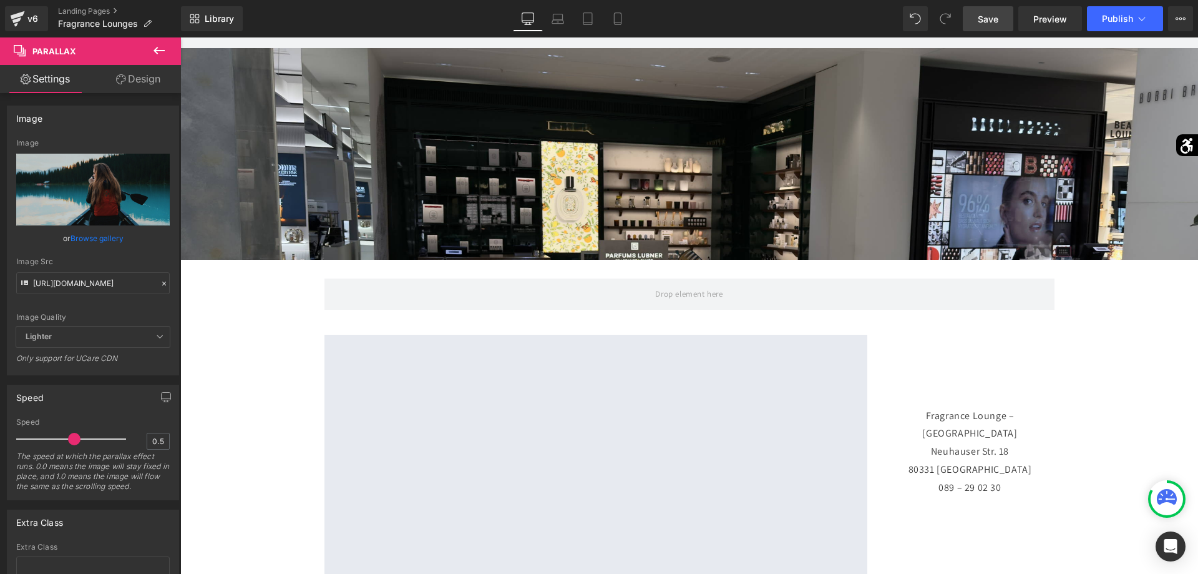
click at [724, 237] on div "Parallax 339px" at bounding box center [689, 78] width 1018 height 361
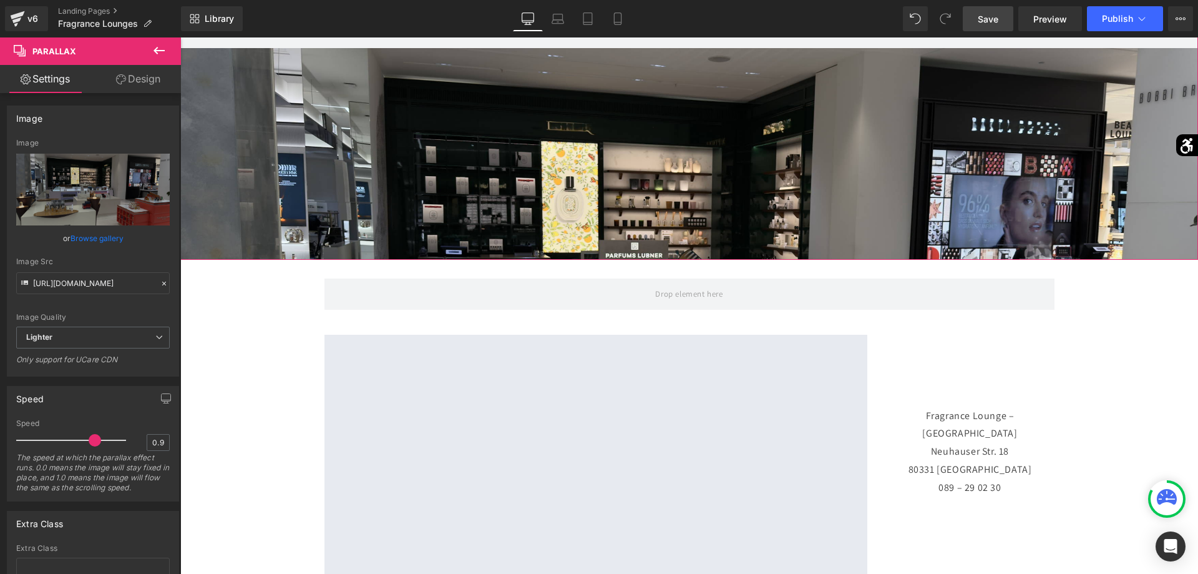
type input "1"
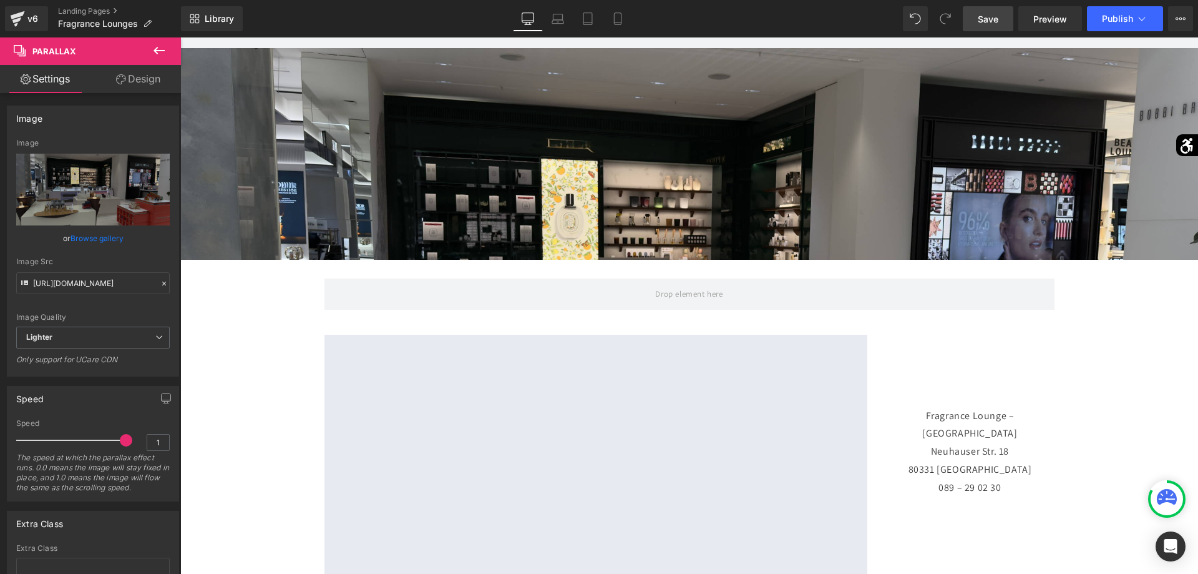
drag, startPoint x: 283, startPoint y: 477, endPoint x: 320, endPoint y: 409, distance: 77.1
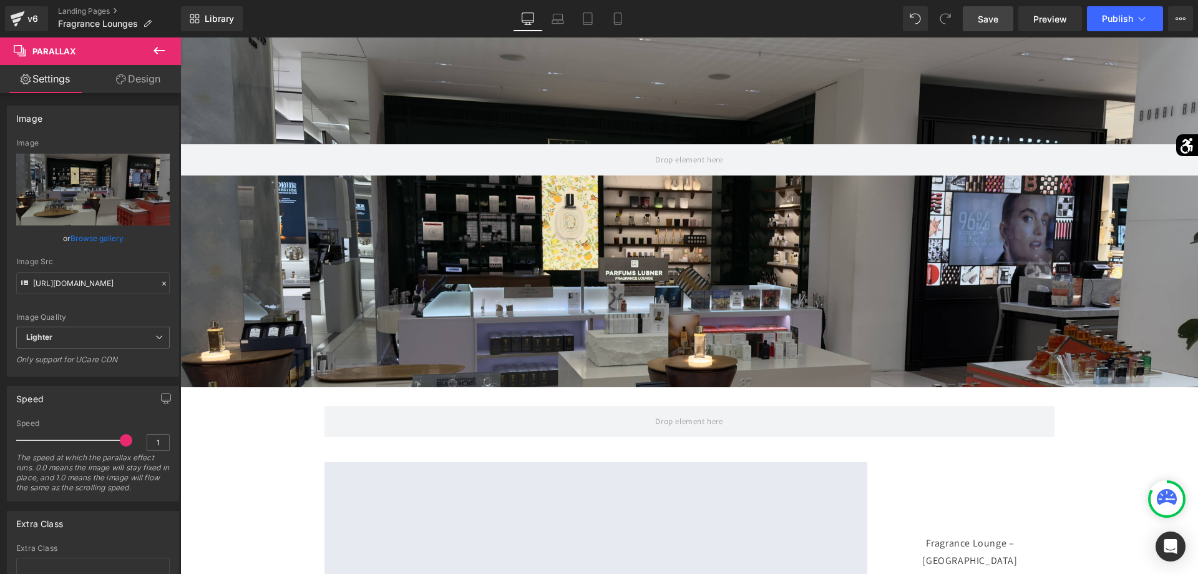
scroll to position [382, 0]
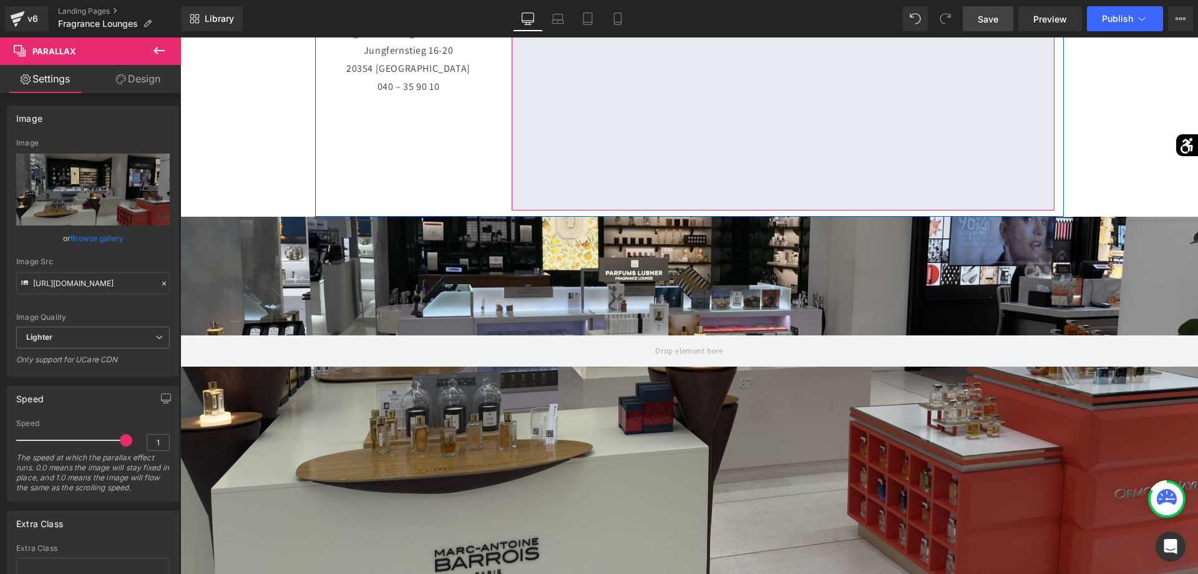
click at [763, 162] on div at bounding box center [783, 86] width 543 height 250
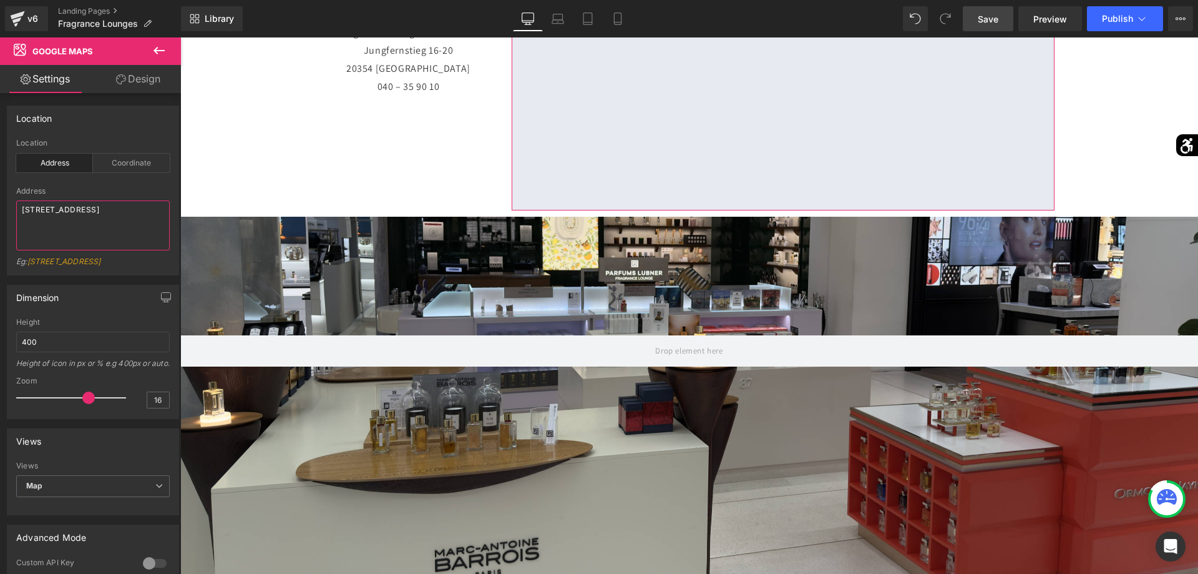
click at [117, 211] on textarea "[STREET_ADDRESS]" at bounding box center [93, 225] width 154 height 50
type textarea "[STREET_ADDRESS]"
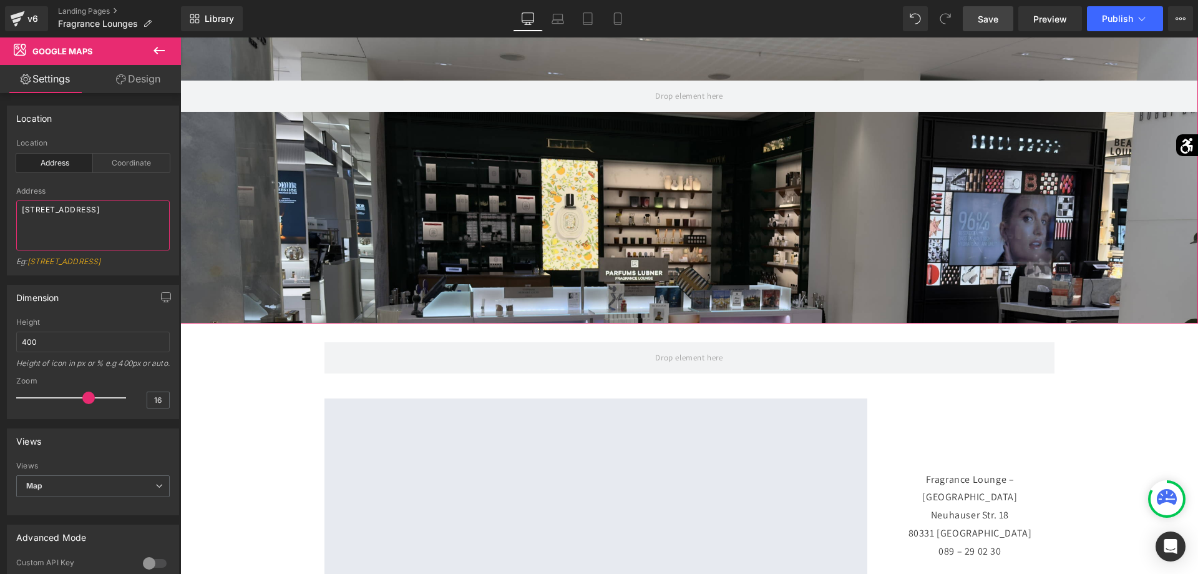
scroll to position [891, 0]
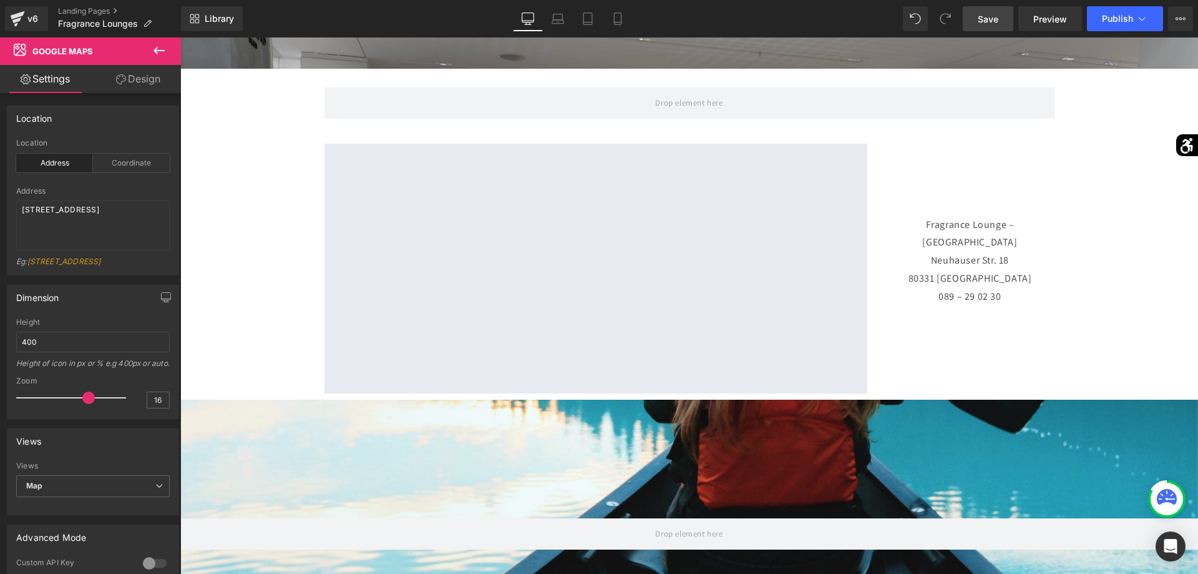
click at [607, 320] on div at bounding box center [596, 269] width 543 height 250
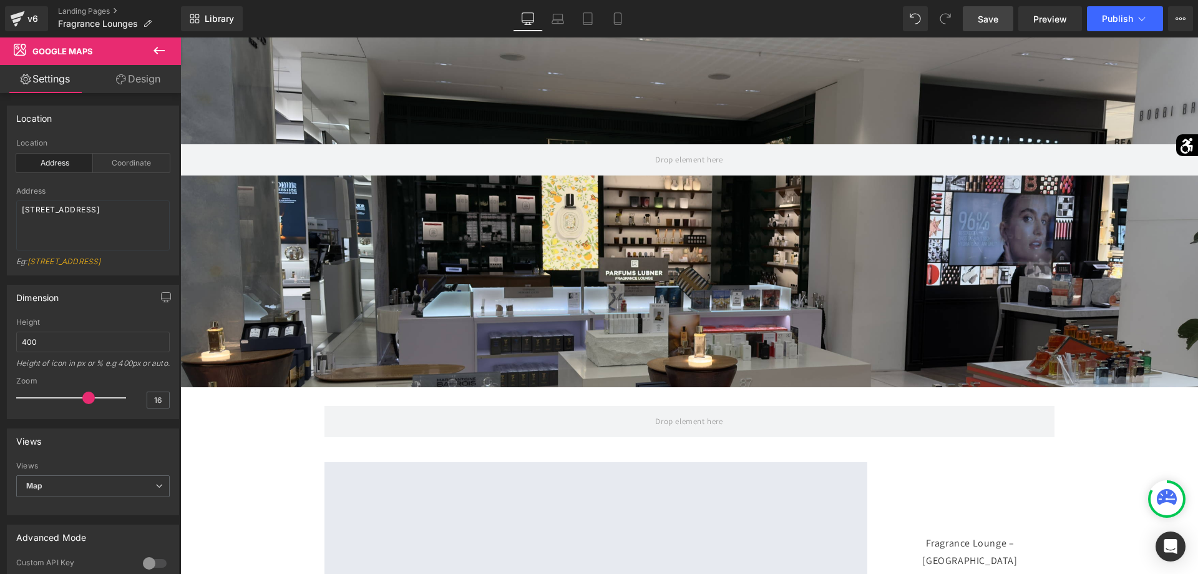
scroll to position [318, 0]
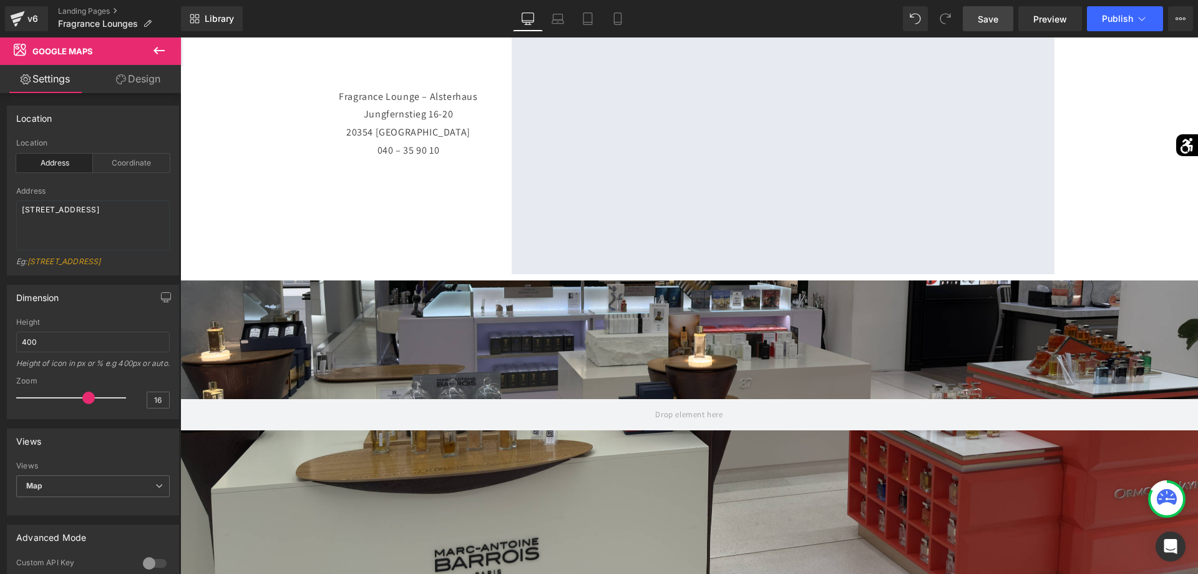
click at [979, 14] on link "Save" at bounding box center [988, 18] width 51 height 25
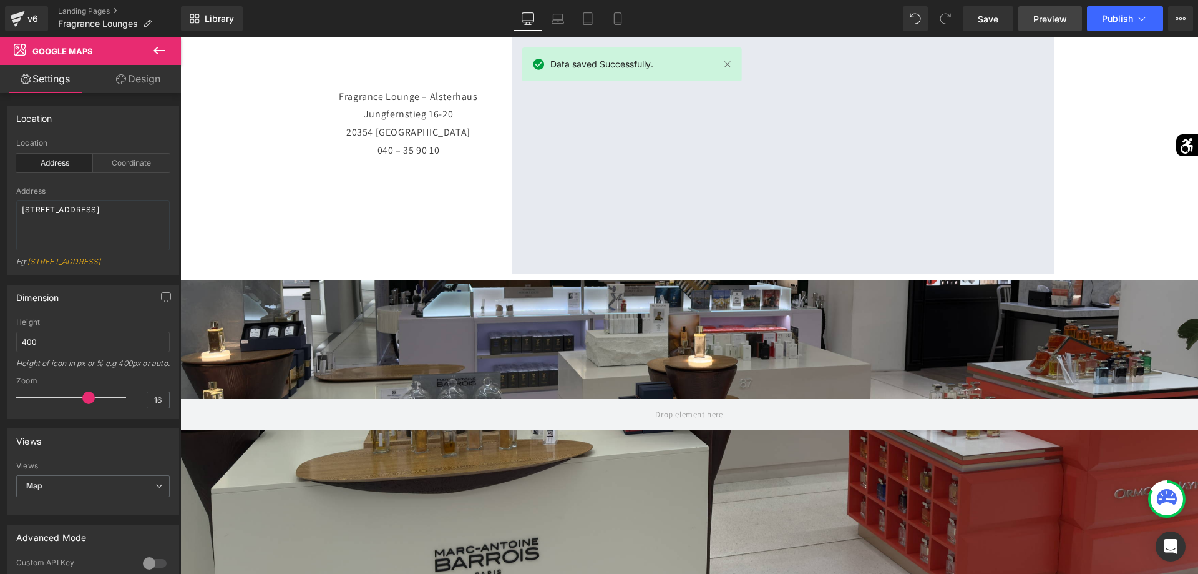
click at [1040, 21] on span "Preview" at bounding box center [1051, 18] width 34 height 13
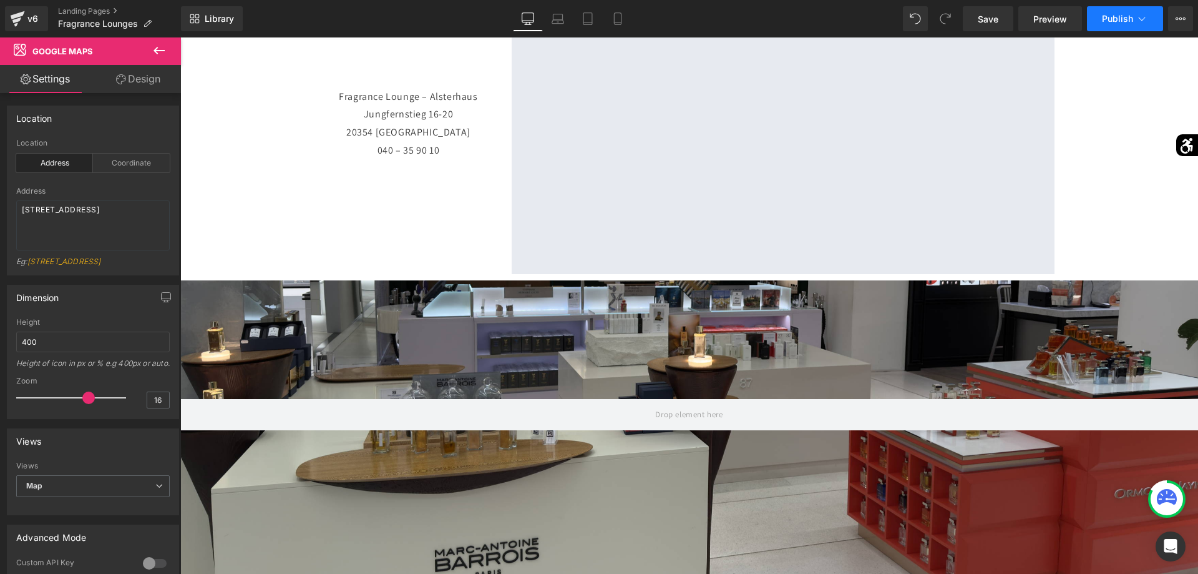
click at [1117, 17] on span "Publish" at bounding box center [1117, 19] width 31 height 10
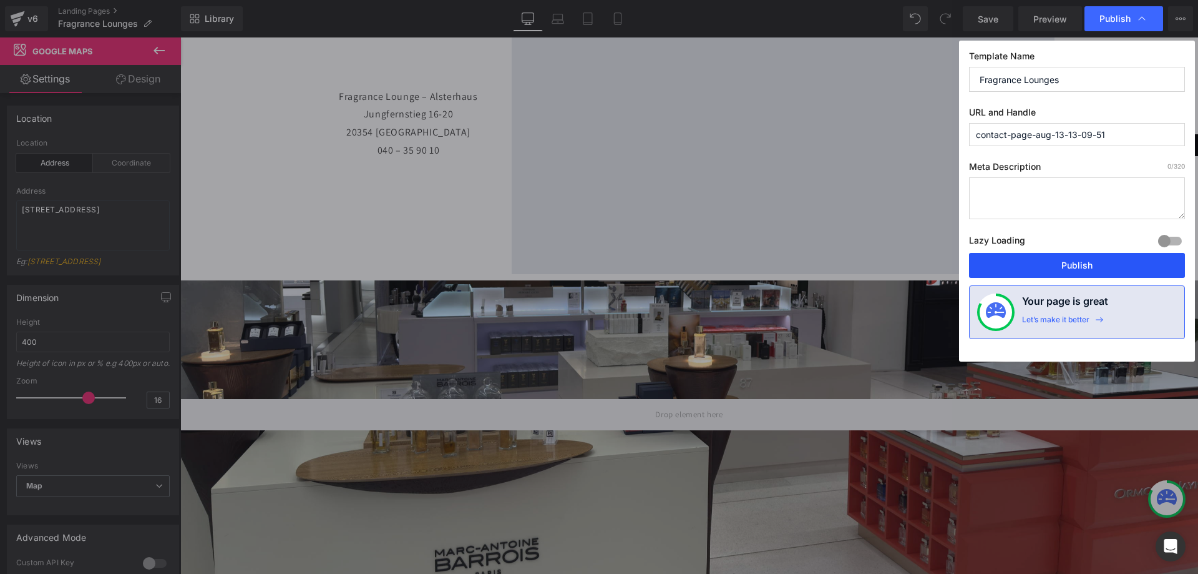
click at [1077, 258] on button "Publish" at bounding box center [1077, 265] width 216 height 25
